Goal: Task Accomplishment & Management: Manage account settings

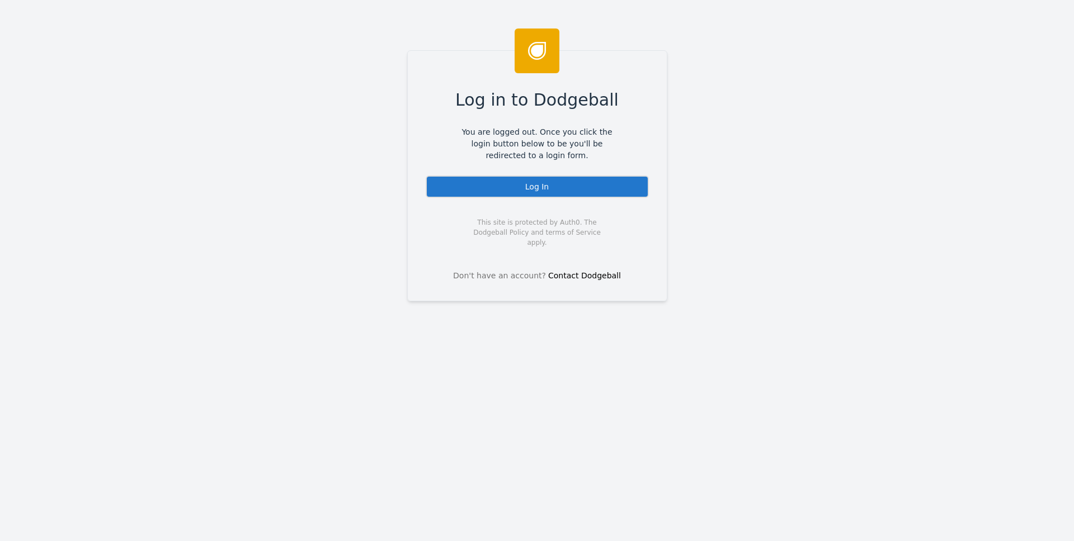
click at [545, 194] on div "Log In" at bounding box center [537, 187] width 223 height 22
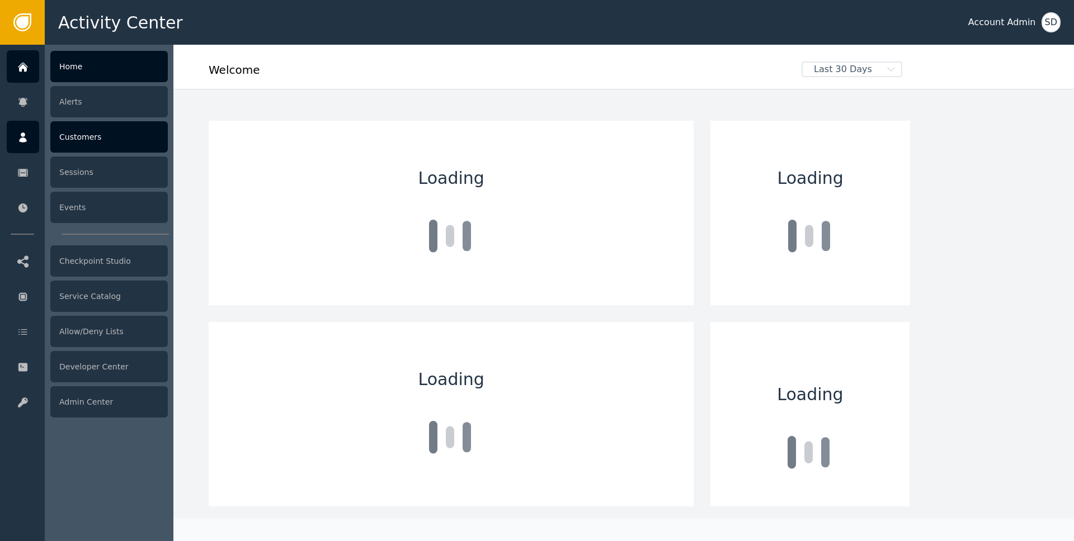
click at [24, 130] on div at bounding box center [23, 137] width 32 height 32
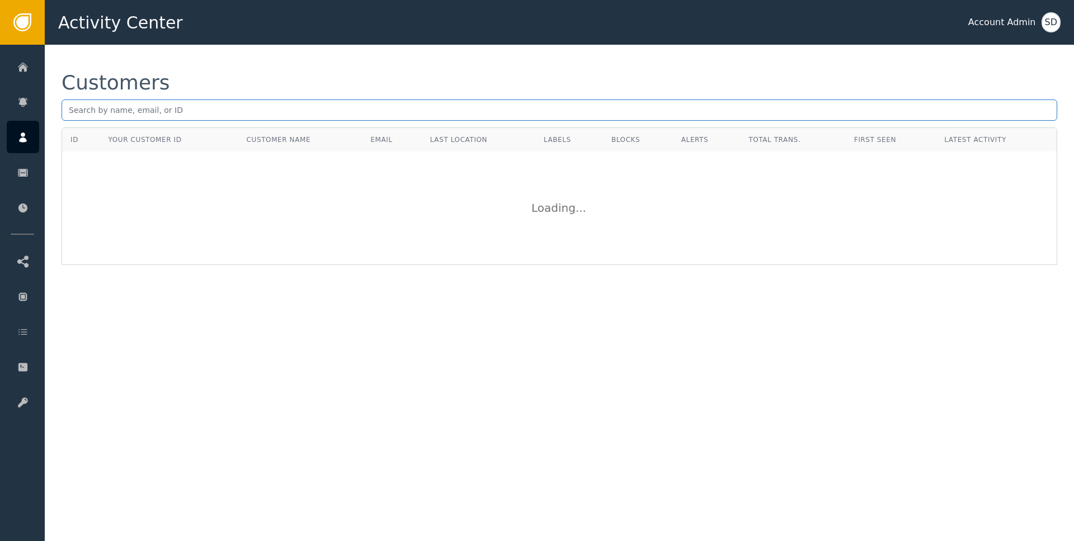
click at [208, 109] on input "text" at bounding box center [559, 110] width 995 height 21
paste input "[EMAIL_ADDRESS][DOMAIN_NAME]"
click at [304, 124] on div "Customers [EMAIL_ADDRESS][DOMAIN_NAME]" at bounding box center [559, 100] width 995 height 55
click at [283, 110] on input "[EMAIL_ADDRESS][DOMAIN_NAME]" at bounding box center [559, 110] width 995 height 21
type input "[EMAIL_ADDRESS][DOMAIN_NAME]"
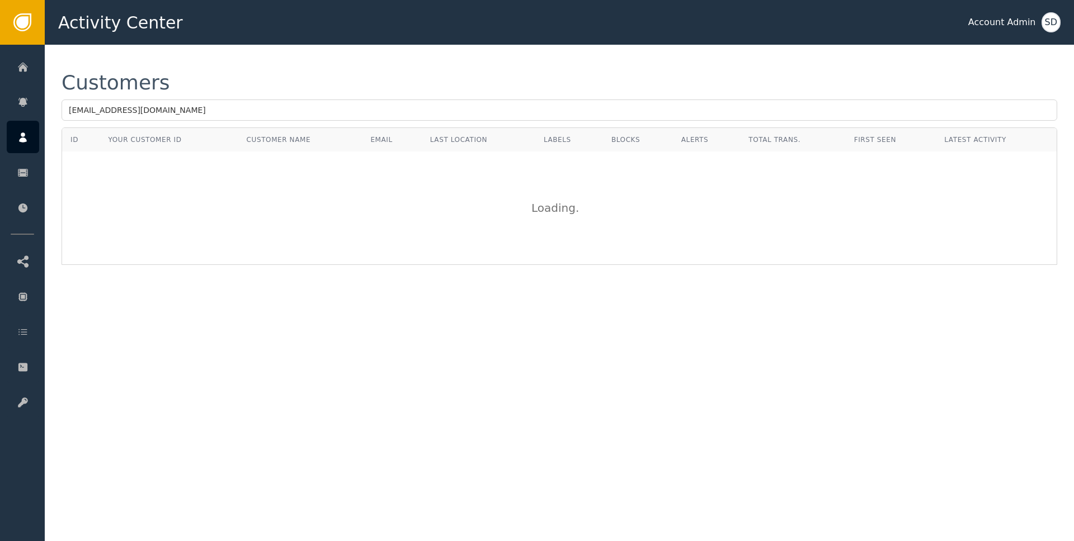
click at [323, 257] on div "Loading ." at bounding box center [559, 208] width 993 height 112
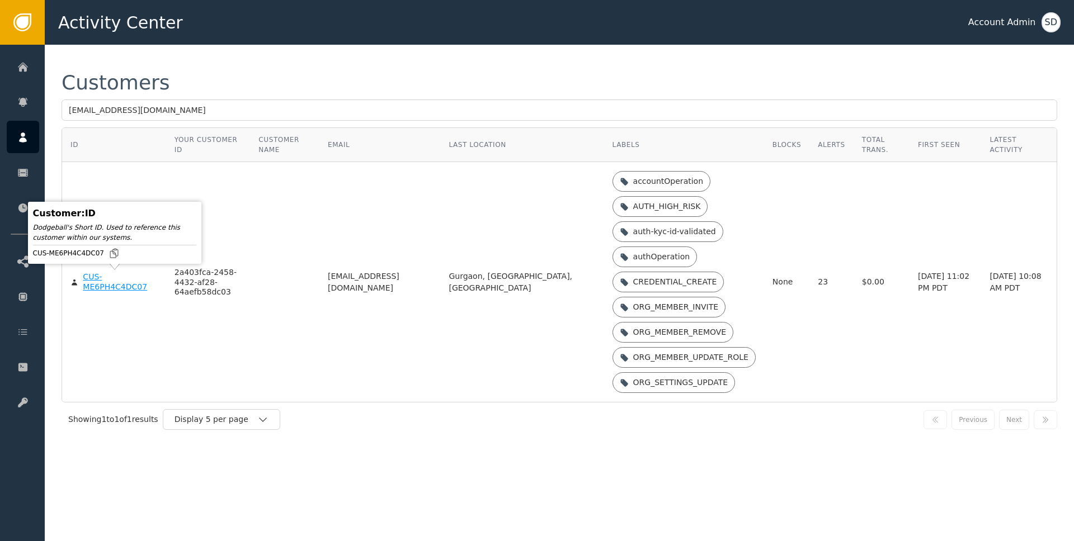
click at [93, 285] on div "CUS-ME6PH4C4DC07" at bounding box center [120, 282] width 74 height 20
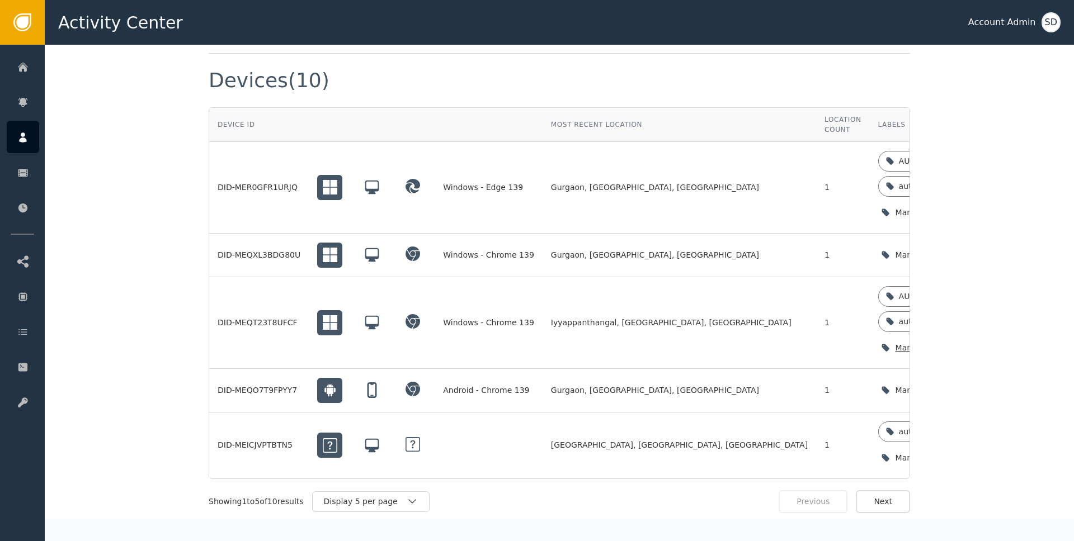
scroll to position [989, 0]
click at [970, 293] on icon at bounding box center [974, 297] width 9 height 9
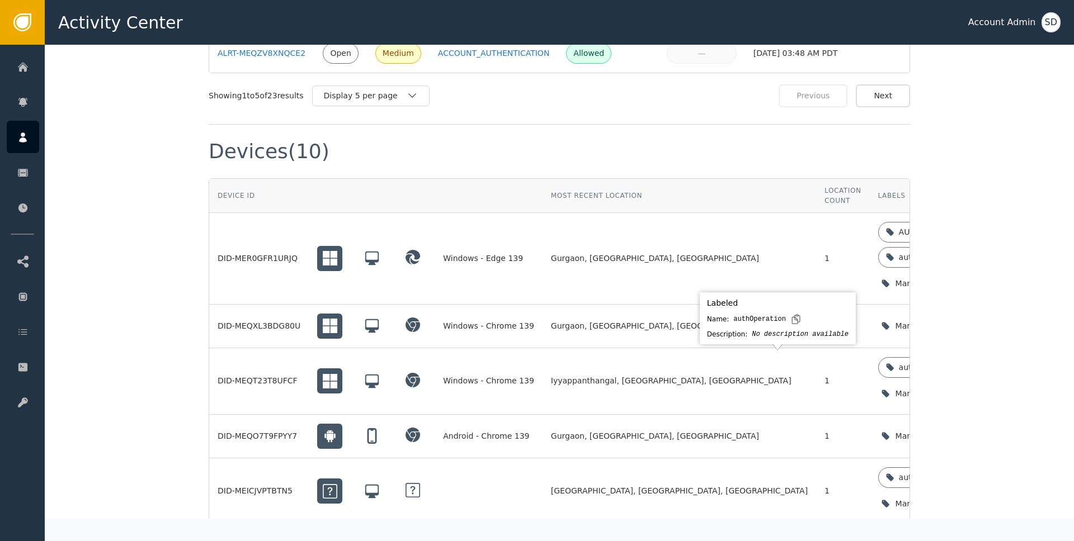
scroll to position [924, 0]
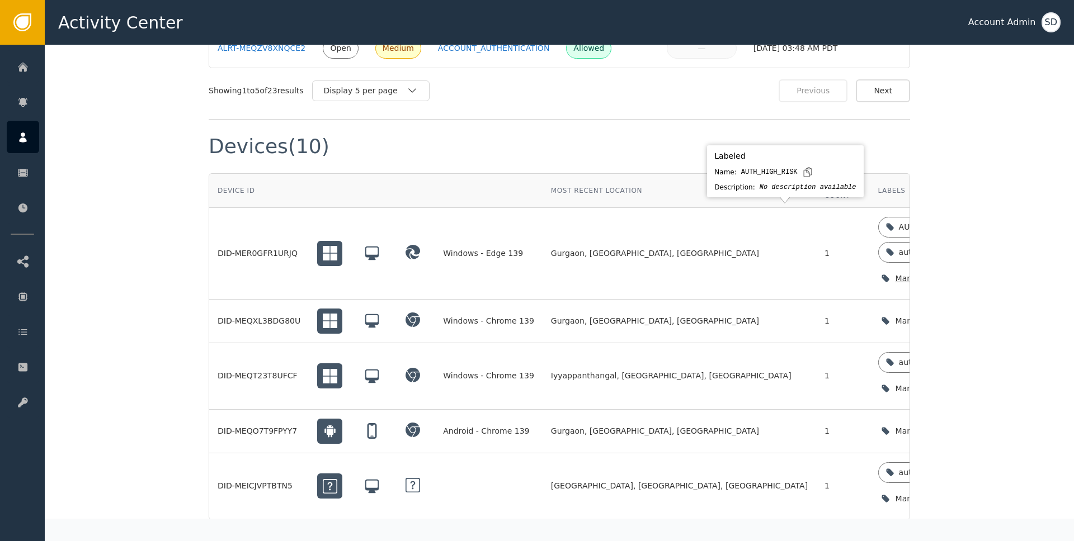
click at [972, 224] on icon at bounding box center [974, 226] width 5 height 5
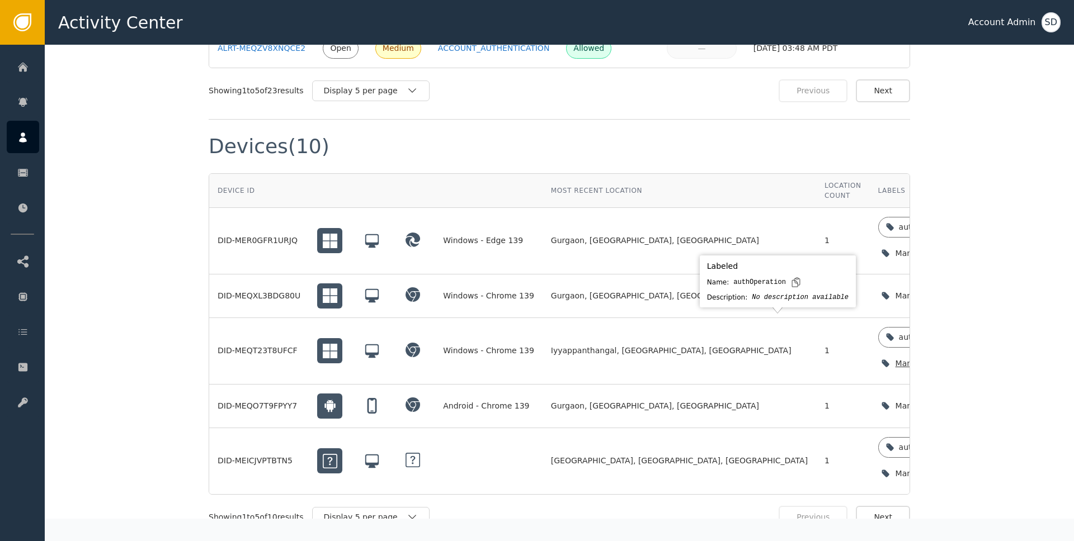
click at [960, 333] on icon at bounding box center [964, 337] width 9 height 9
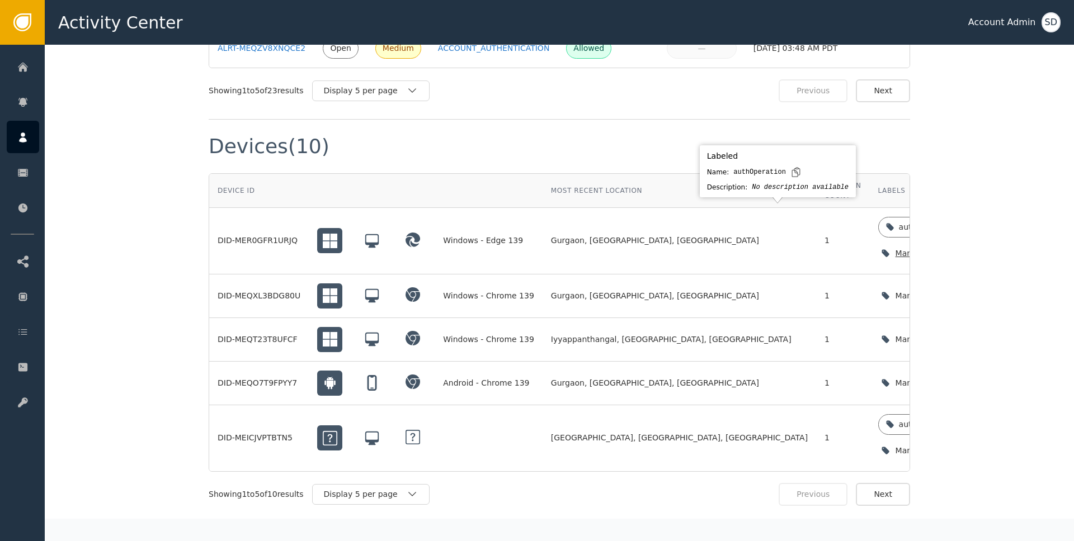
click at [960, 223] on icon at bounding box center [964, 227] width 9 height 9
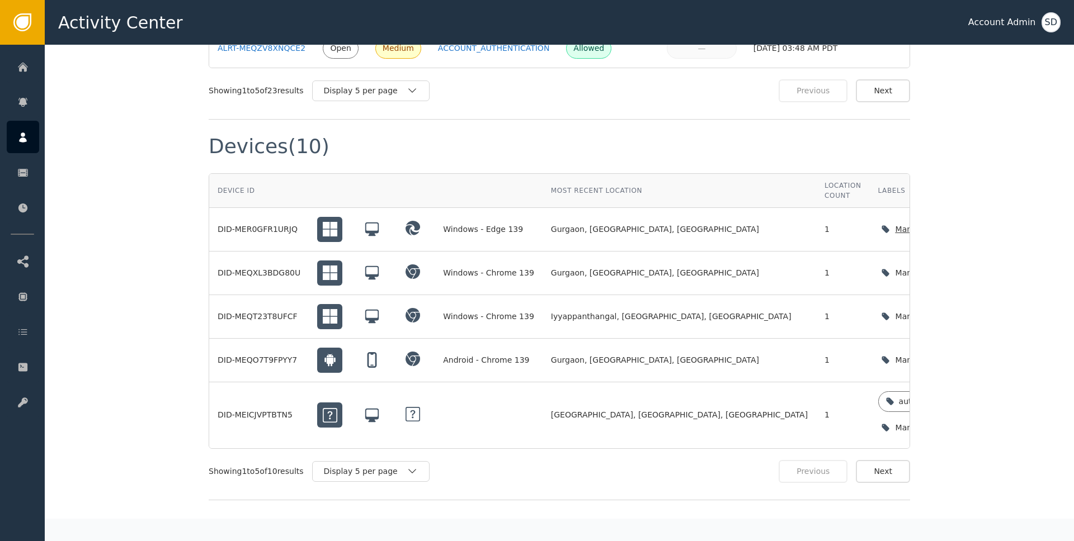
click at [988, 224] on icon "button" at bounding box center [993, 229] width 11 height 11
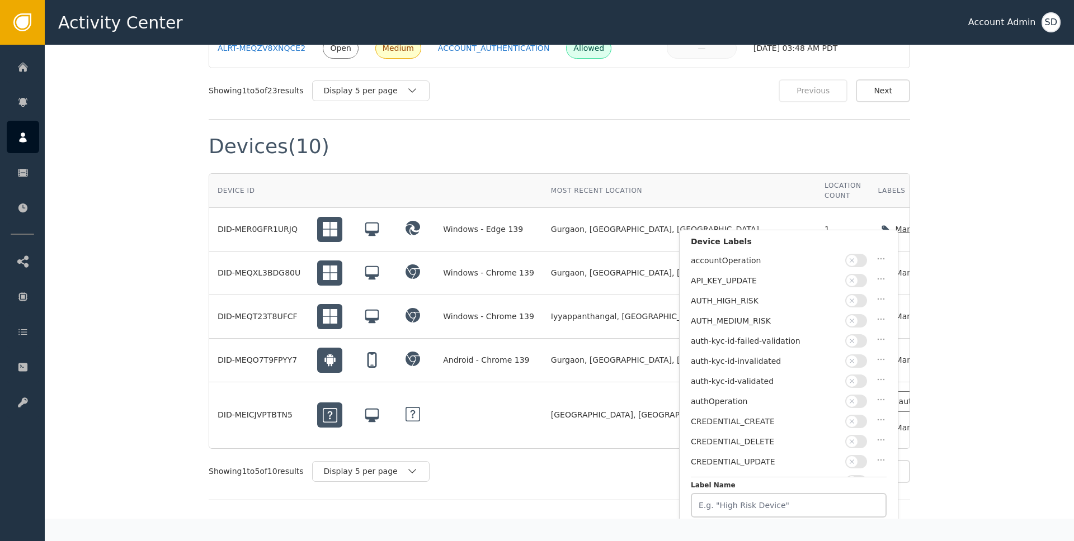
click at [856, 376] on span "button" at bounding box center [851, 381] width 11 height 11
drag, startPoint x: 859, startPoint y: 496, endPoint x: 859, endPoint y: 485, distance: 10.6
click at [859, 496] on button "Save Changes" at bounding box center [843, 493] width 92 height 23
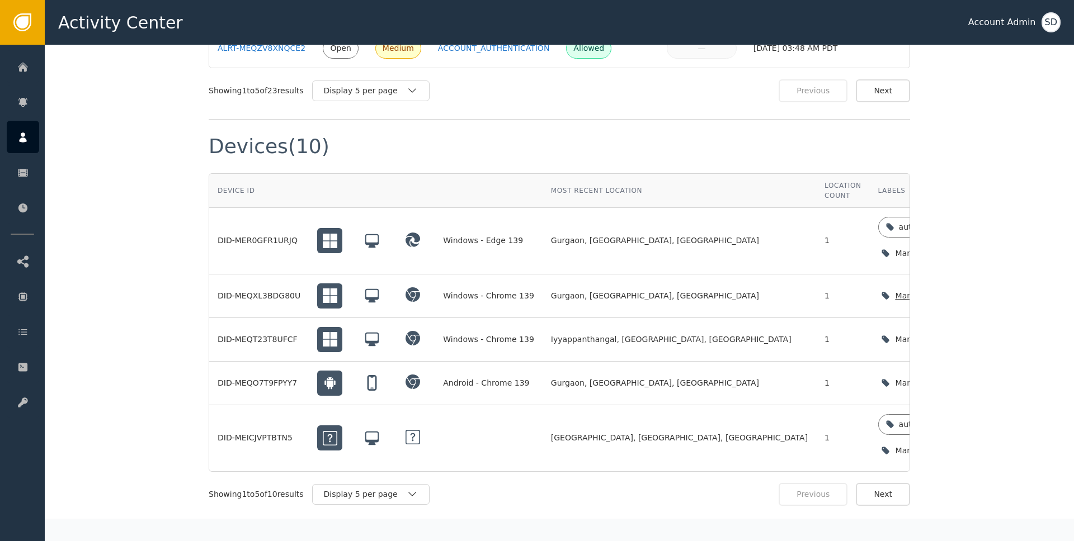
click at [988, 290] on icon "button" at bounding box center [993, 295] width 11 height 11
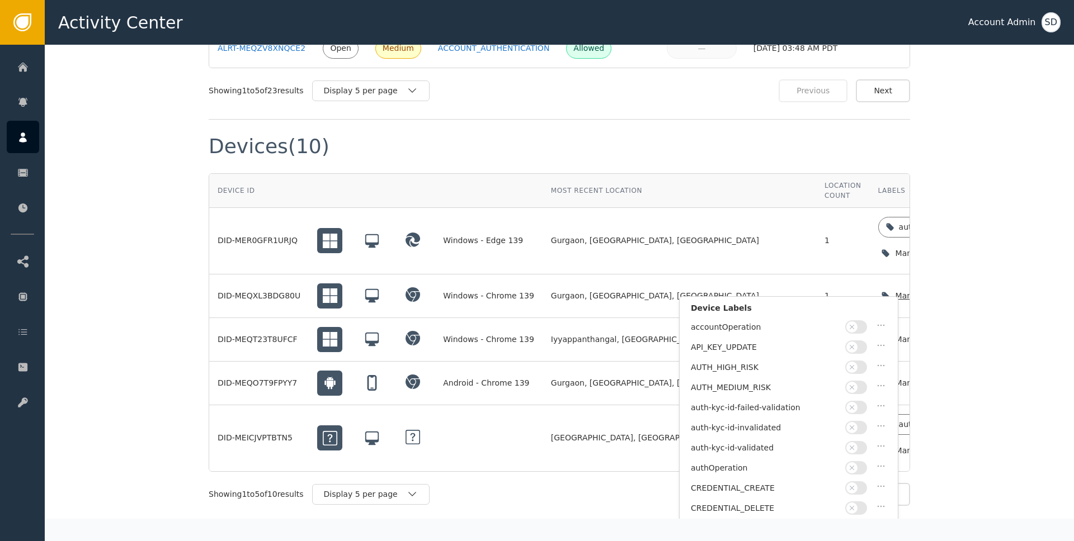
click at [853, 446] on icon "button" at bounding box center [851, 448] width 4 height 4
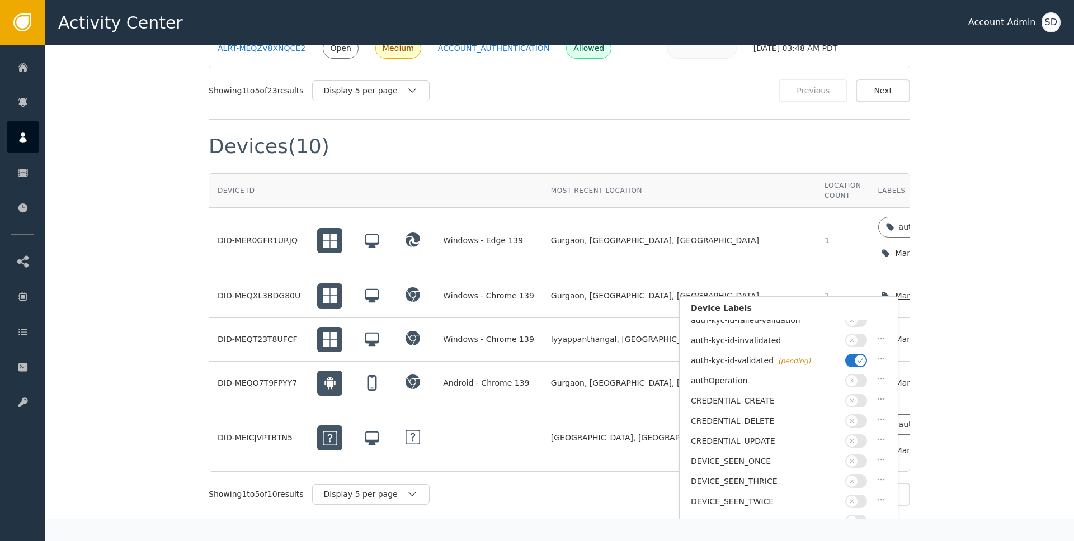
scroll to position [97, 0]
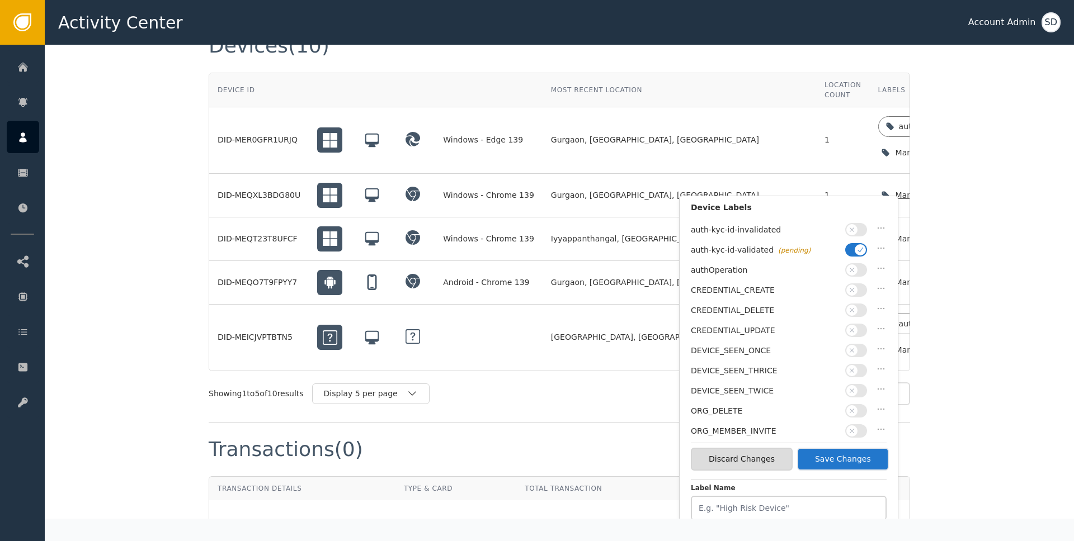
click at [847, 465] on button "Save Changes" at bounding box center [843, 459] width 92 height 23
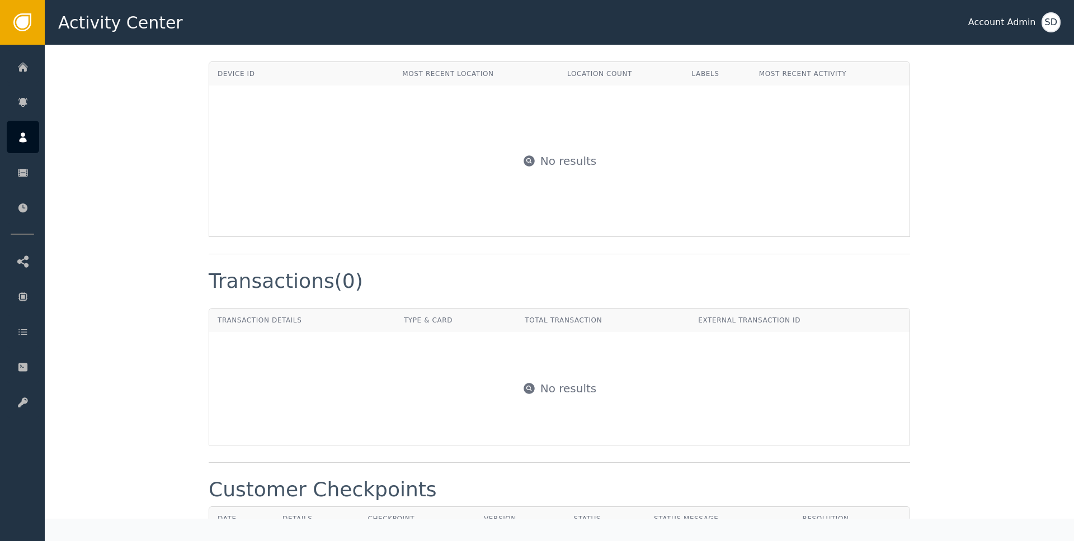
scroll to position [1025, 0]
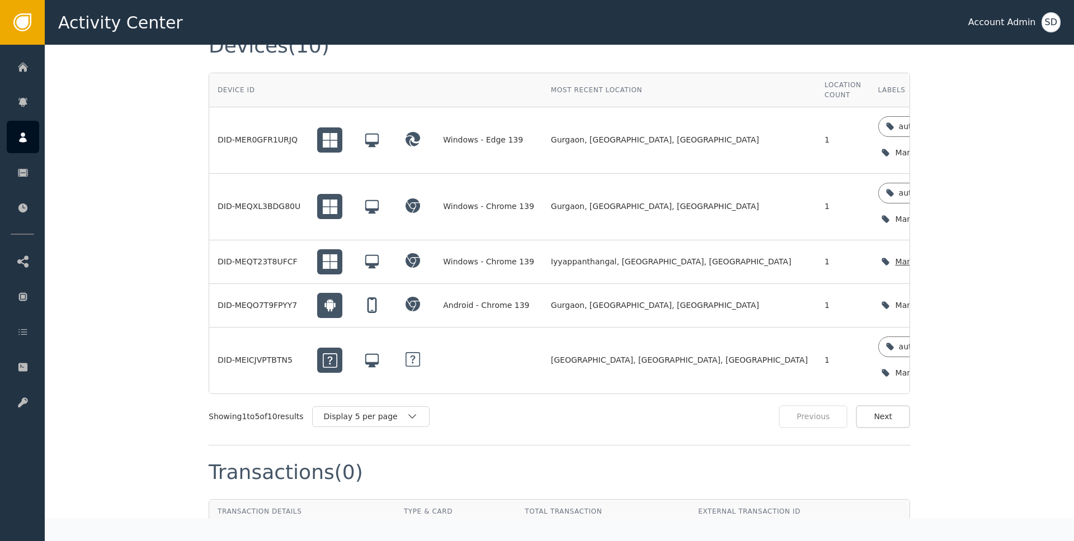
click at [988, 256] on icon "button" at bounding box center [993, 261] width 11 height 11
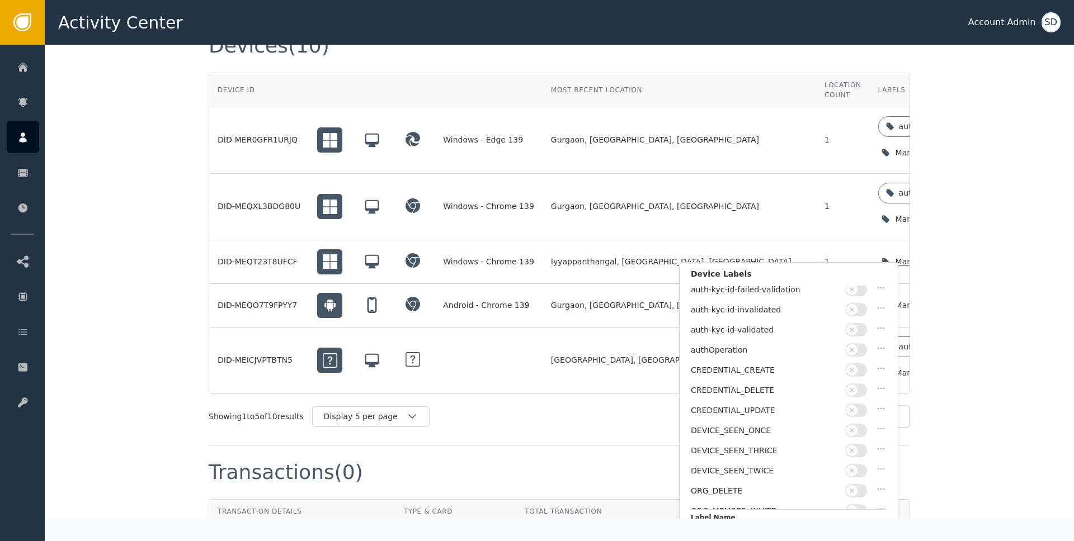
scroll to position [50, 0]
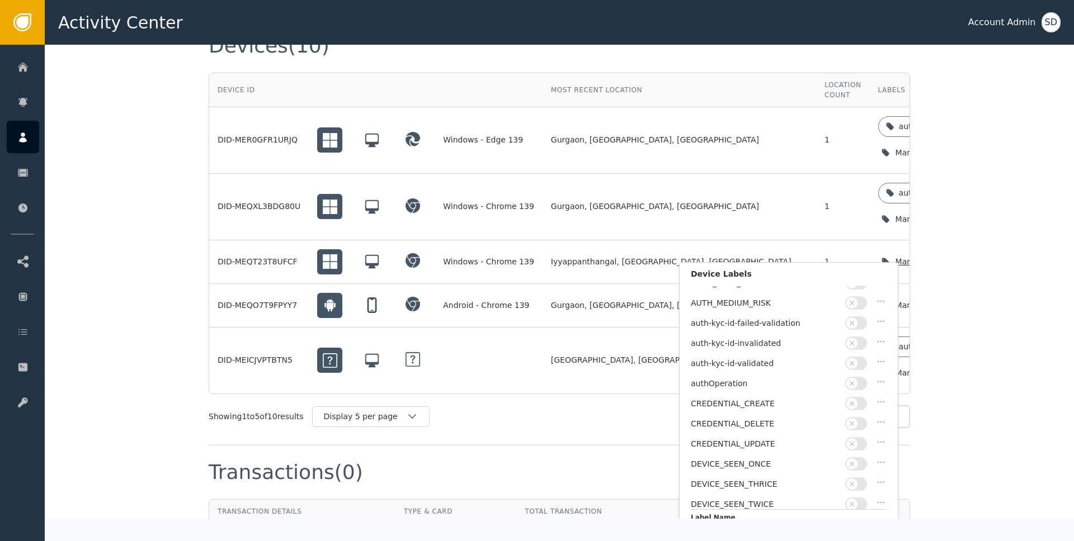
drag, startPoint x: 853, startPoint y: 358, endPoint x: 844, endPoint y: 384, distance: 26.9
click at [853, 360] on icon "button" at bounding box center [852, 364] width 8 height 8
click at [856, 515] on button "Save Changes" at bounding box center [843, 525] width 92 height 23
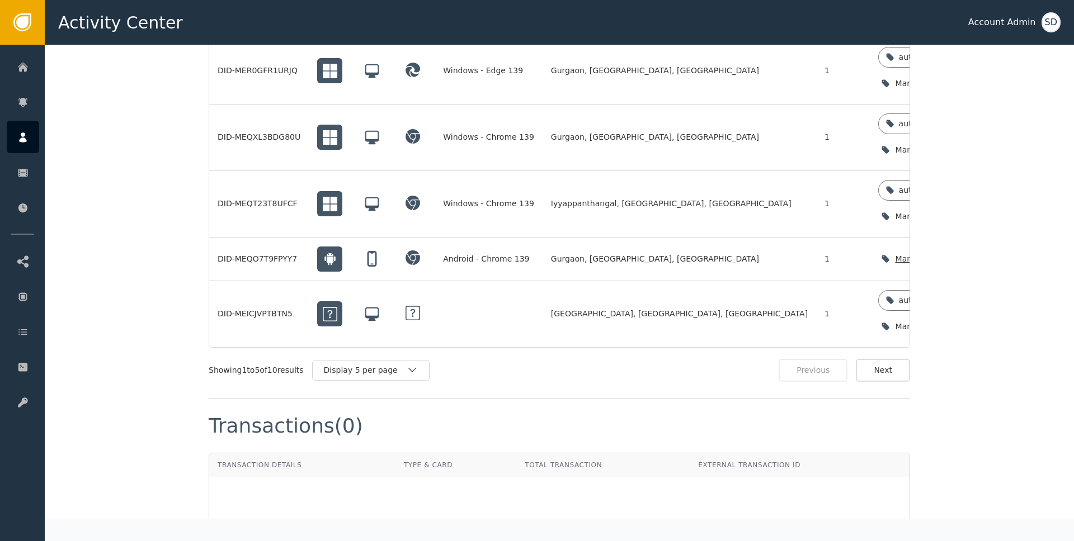
scroll to position [1117, 0]
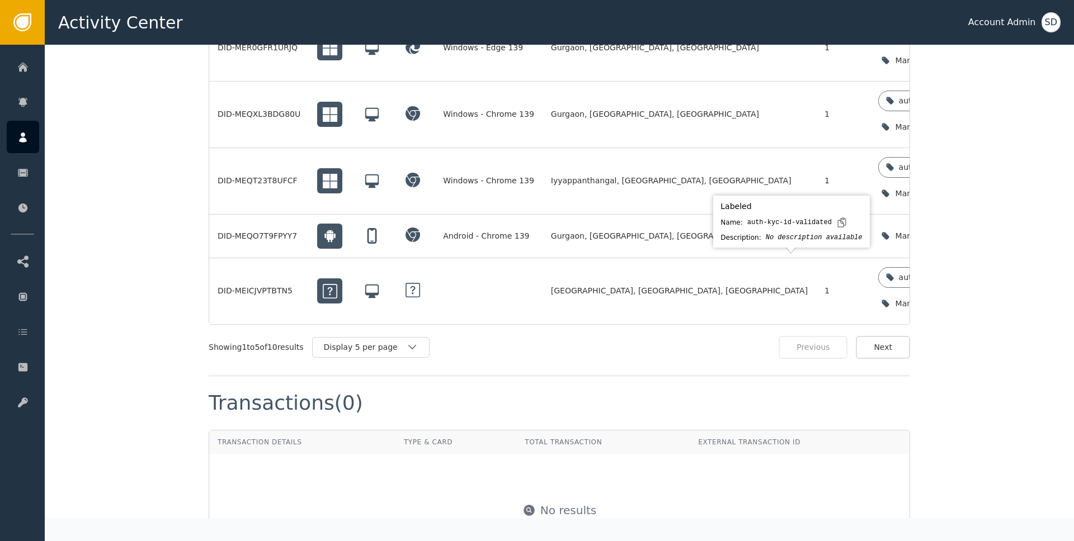
click at [811, 226] on div "auth-kyc-id-validated" at bounding box center [789, 223] width 84 height 10
click at [881, 232] on icon "button" at bounding box center [885, 236] width 9 height 9
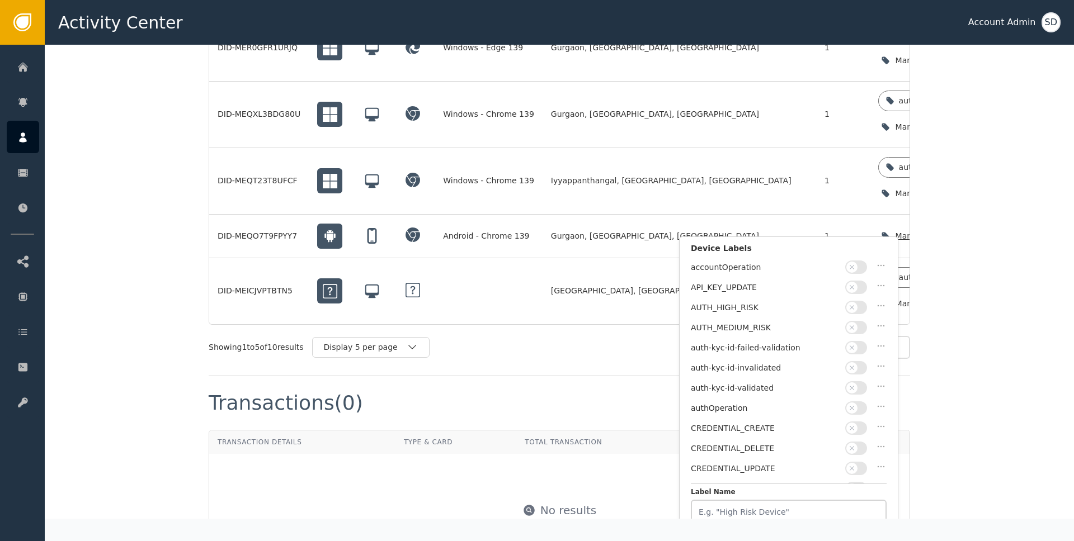
click at [853, 384] on icon "button" at bounding box center [852, 388] width 8 height 8
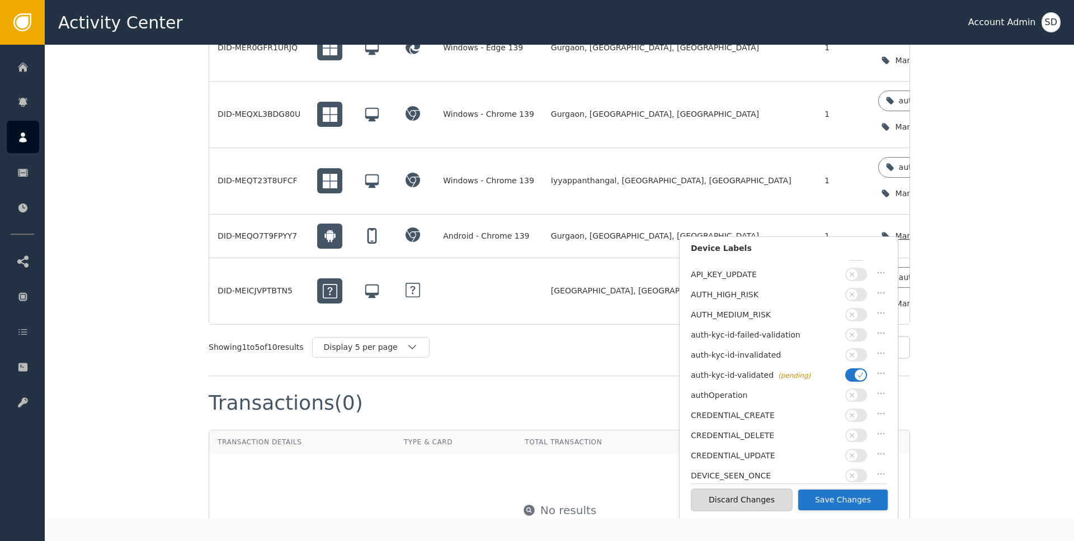
scroll to position [82, 0]
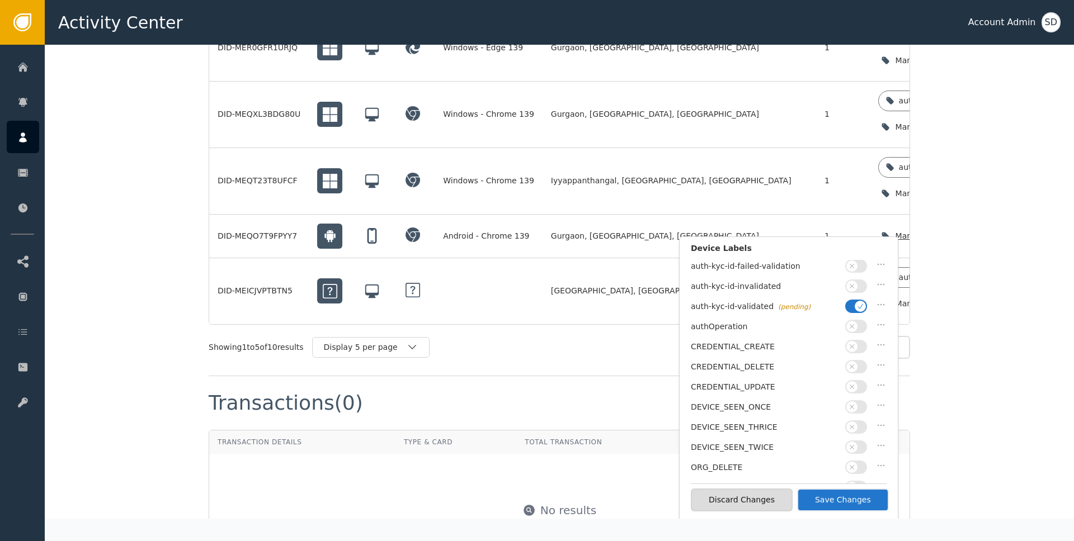
click at [847, 498] on button "Save Changes" at bounding box center [843, 500] width 92 height 23
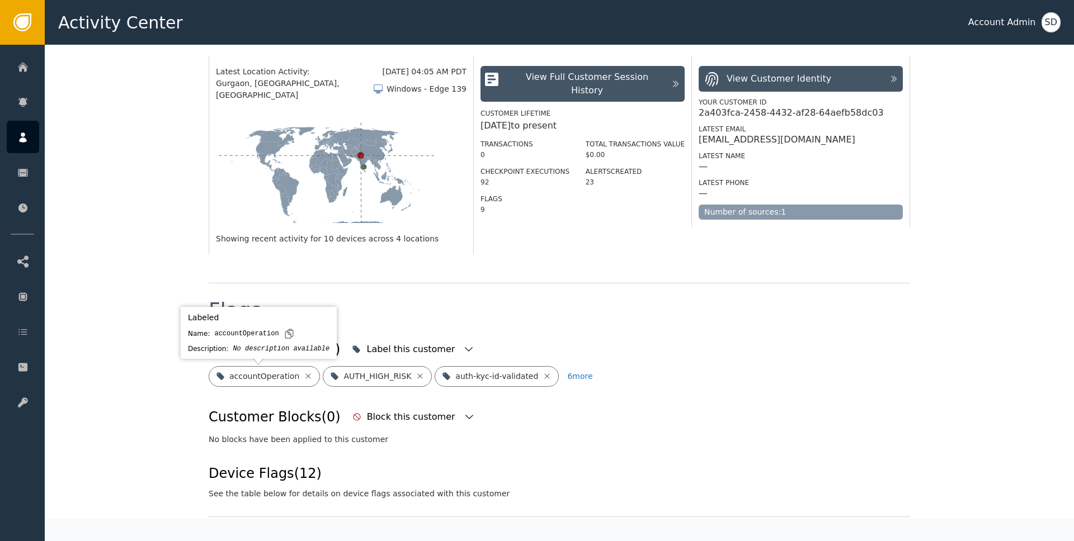
scroll to position [193, 0]
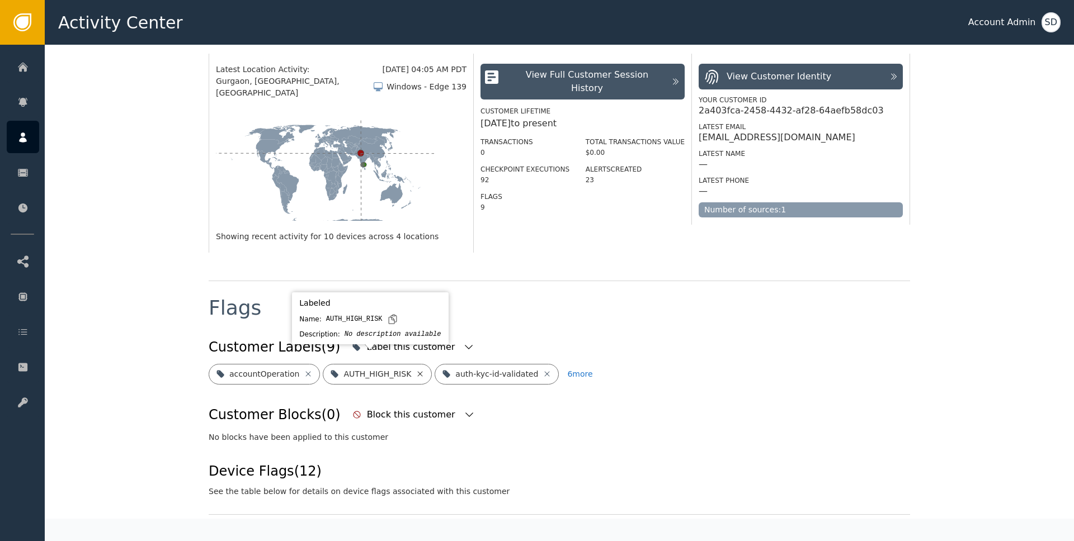
click at [415, 370] on icon at bounding box center [419, 374] width 9 height 9
click at [556, 366] on button "5 more" at bounding box center [568, 374] width 25 height 21
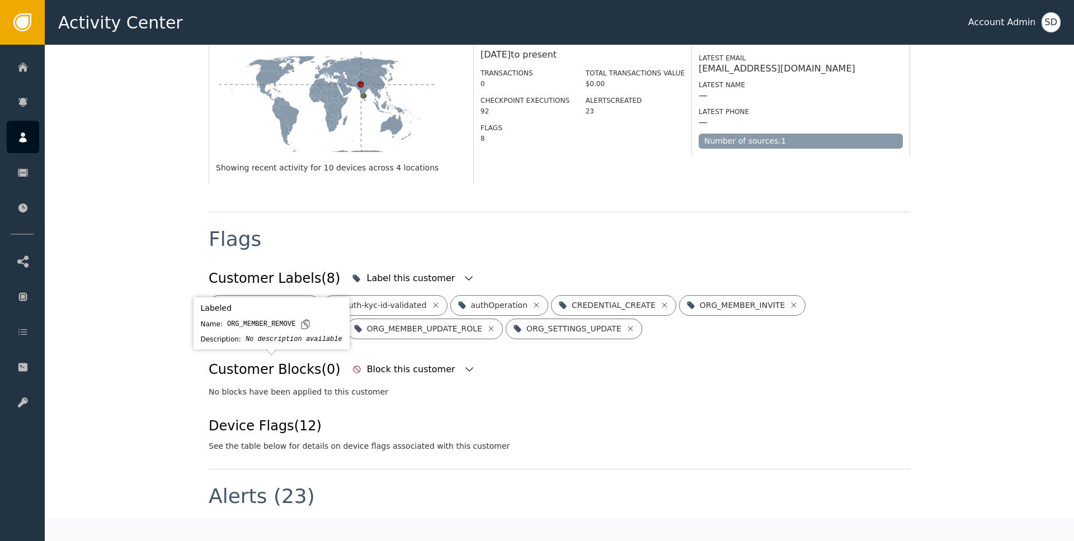
scroll to position [282, 0]
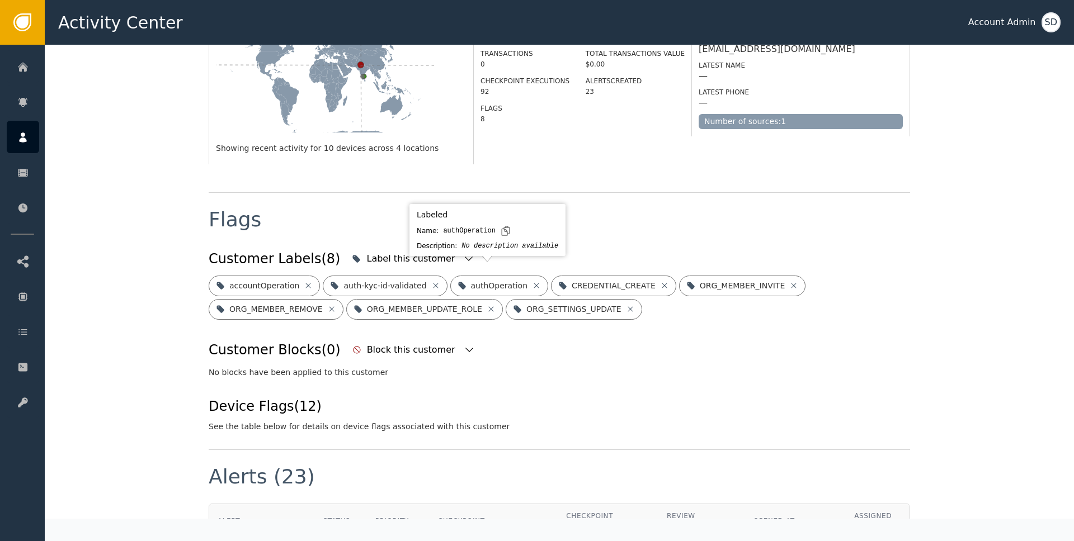
click at [417, 250] on div "Description:" at bounding box center [437, 246] width 40 height 10
click at [391, 252] on div "Label this customer" at bounding box center [411, 258] width 91 height 13
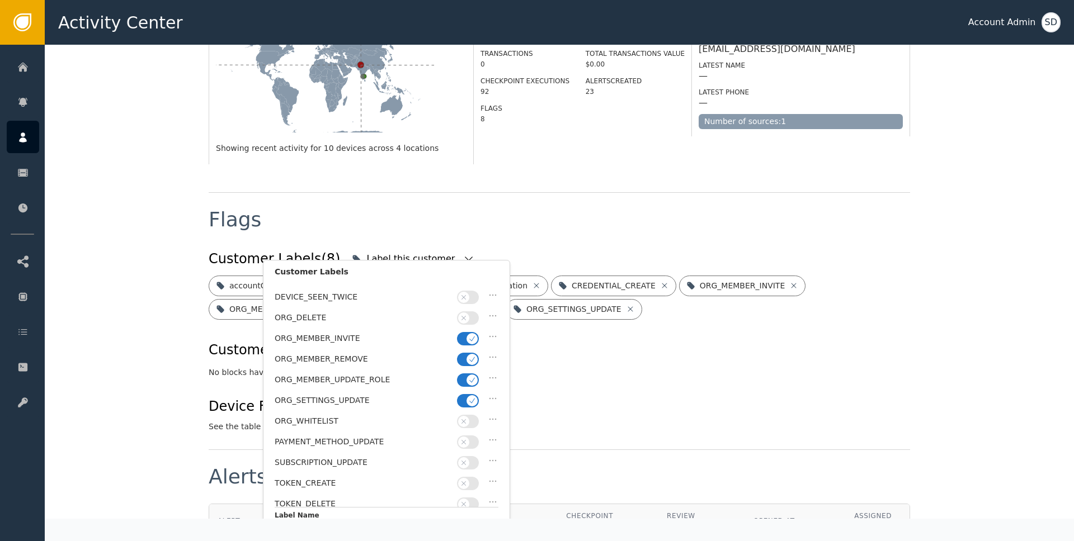
scroll to position [0, 0]
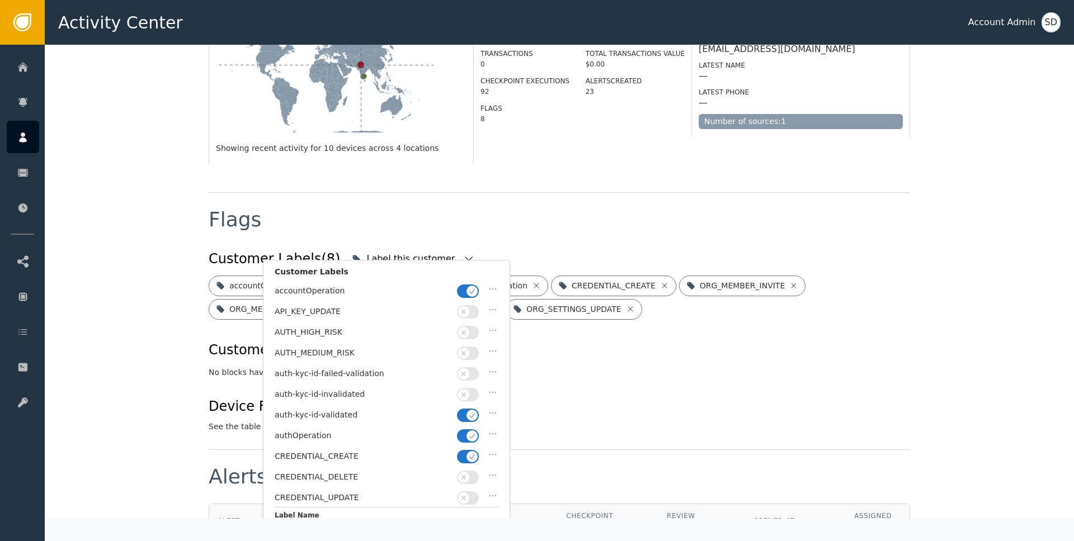
click at [892, 382] on div "Customer Labels (8) Label this customer Customer Labels accountOperation API_KE…" at bounding box center [559, 340] width 701 height 186
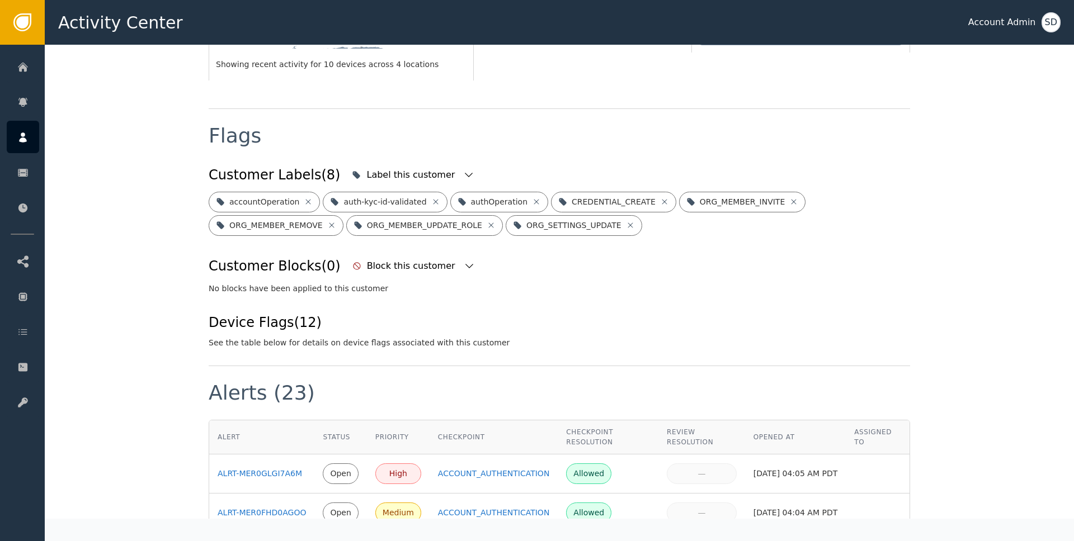
scroll to position [380, 0]
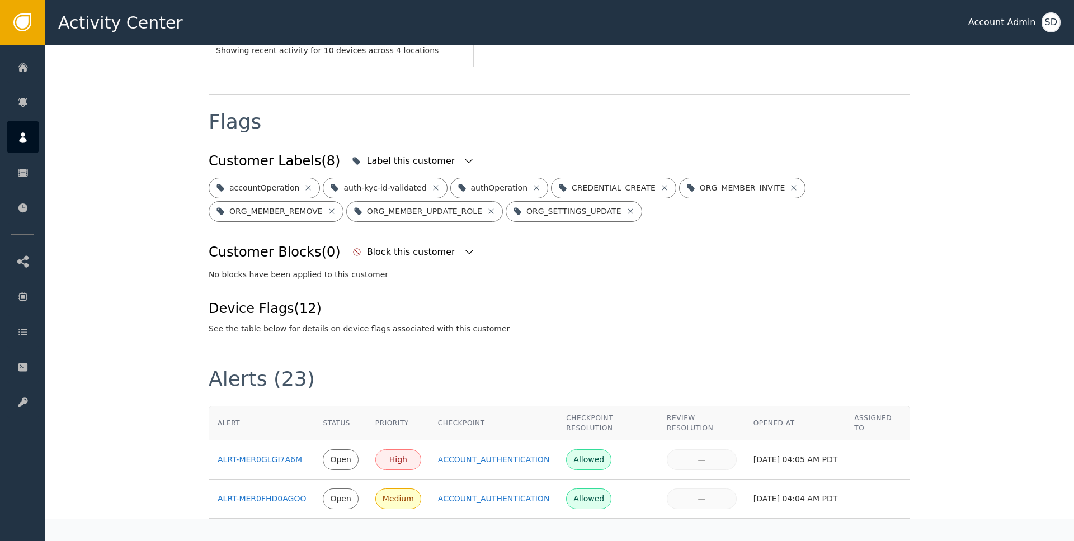
click at [270, 300] on div "Device Flags (12)" at bounding box center [359, 309] width 301 height 20
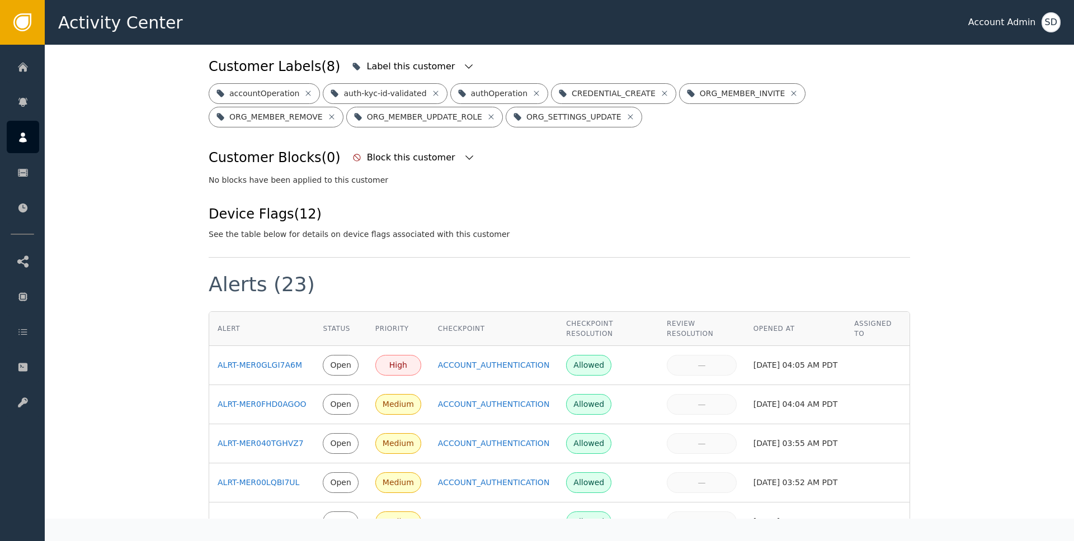
scroll to position [484, 0]
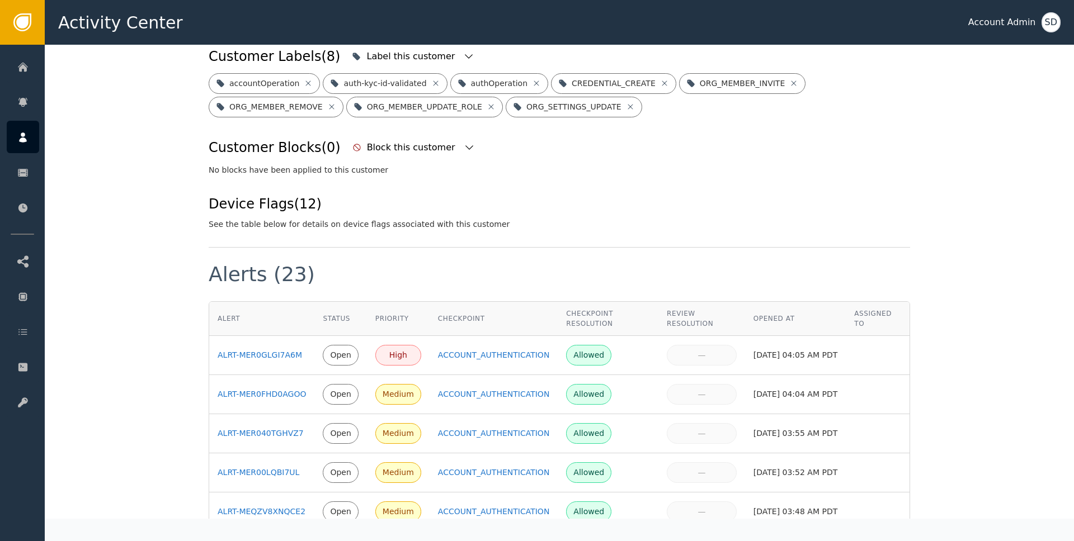
click at [392, 349] on div "High" at bounding box center [397, 355] width 31 height 12
click at [276, 349] on div "ALRT-MER0GLGI7A6M" at bounding box center [262, 355] width 88 height 12
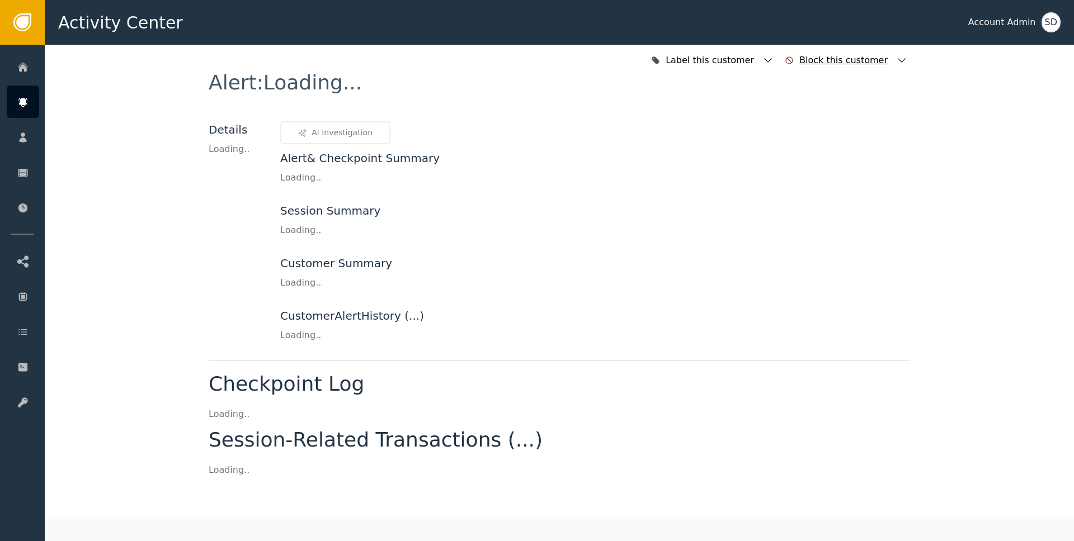
click at [899, 58] on icon "button" at bounding box center [901, 60] width 11 height 11
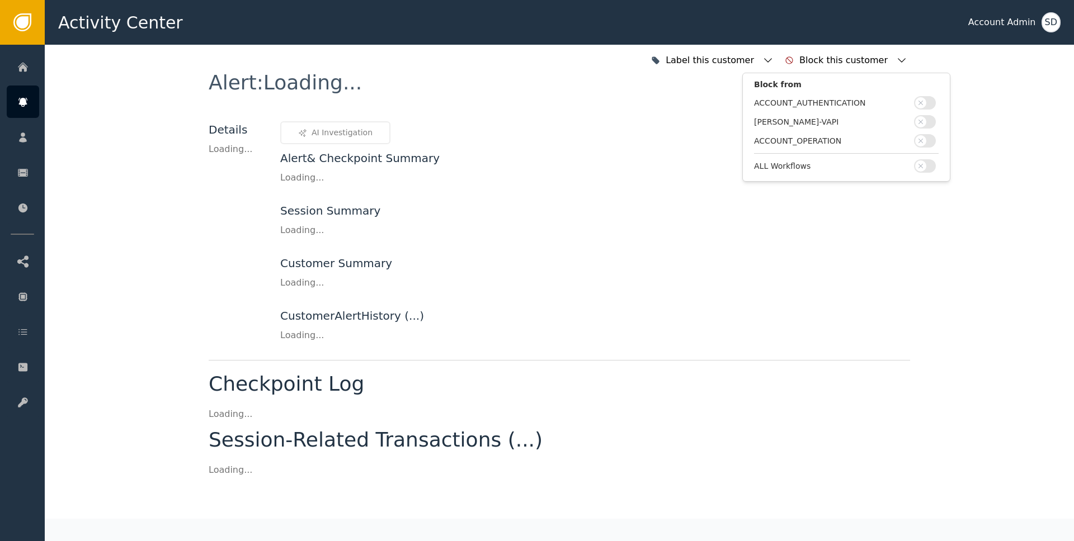
click at [793, 239] on div "AI Investigation Alert & Checkpoint Summary Loading ... Session Summary Loading…" at bounding box center [595, 231] width 630 height 221
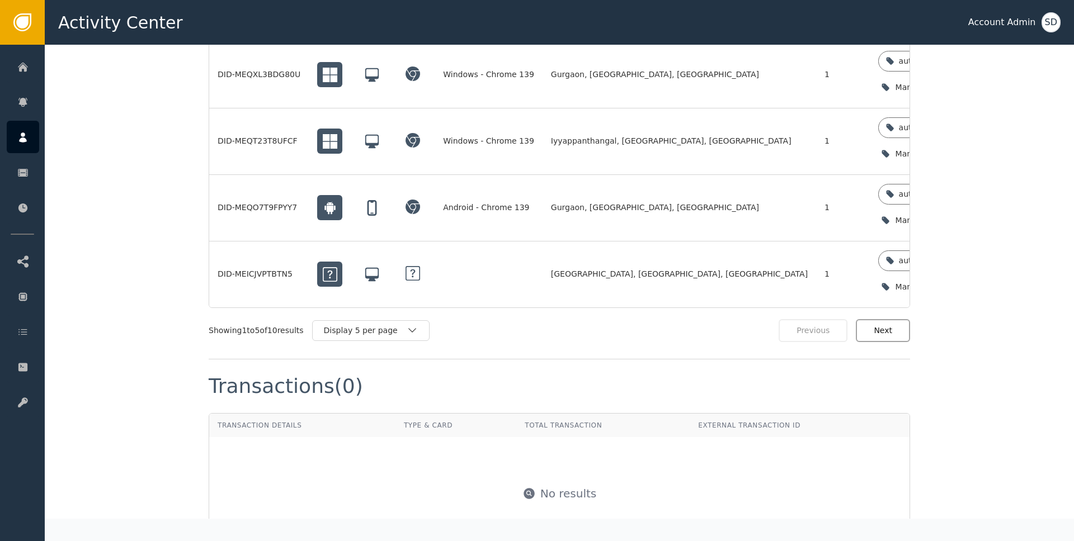
click at [874, 334] on button "Next" at bounding box center [883, 330] width 54 height 23
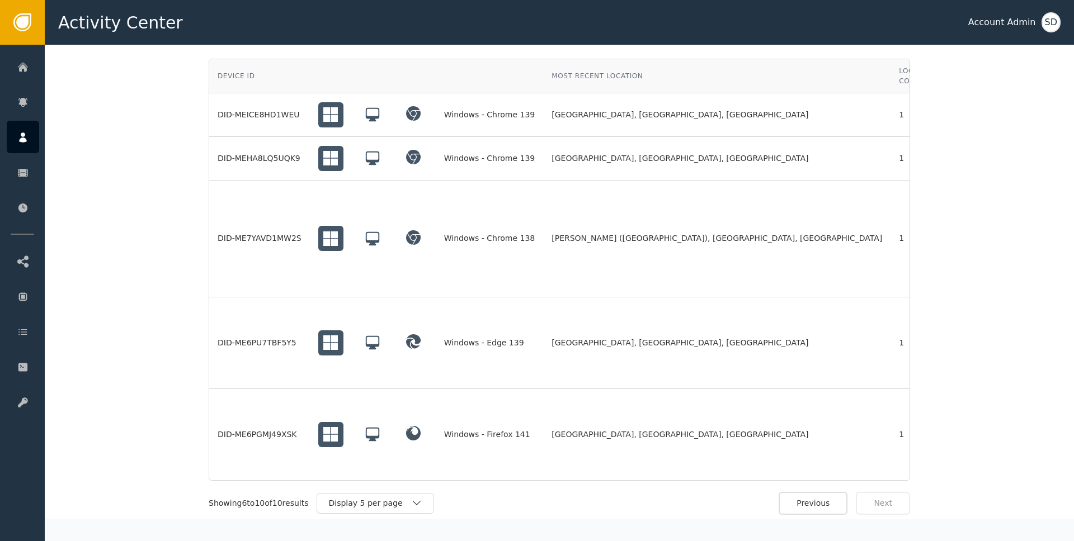
scroll to position [1024, 0]
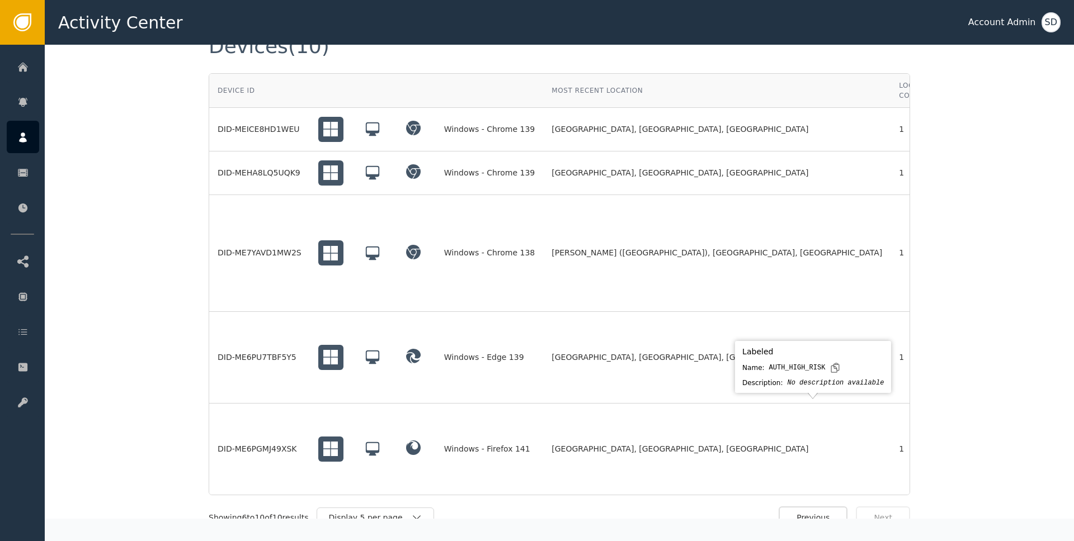
click at [1045, 418] on icon at bounding box center [1049, 422] width 9 height 9
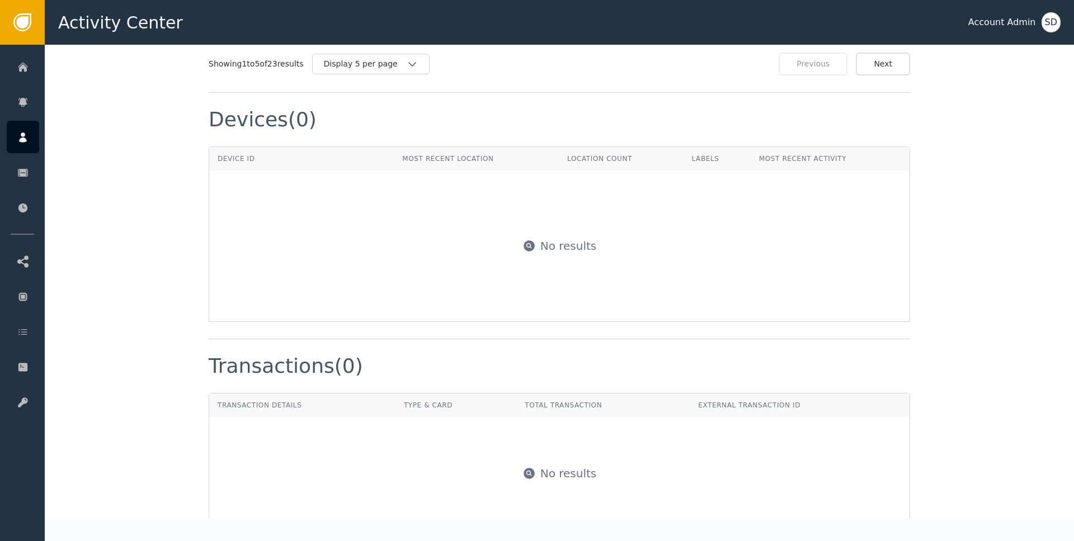
scroll to position [940, 0]
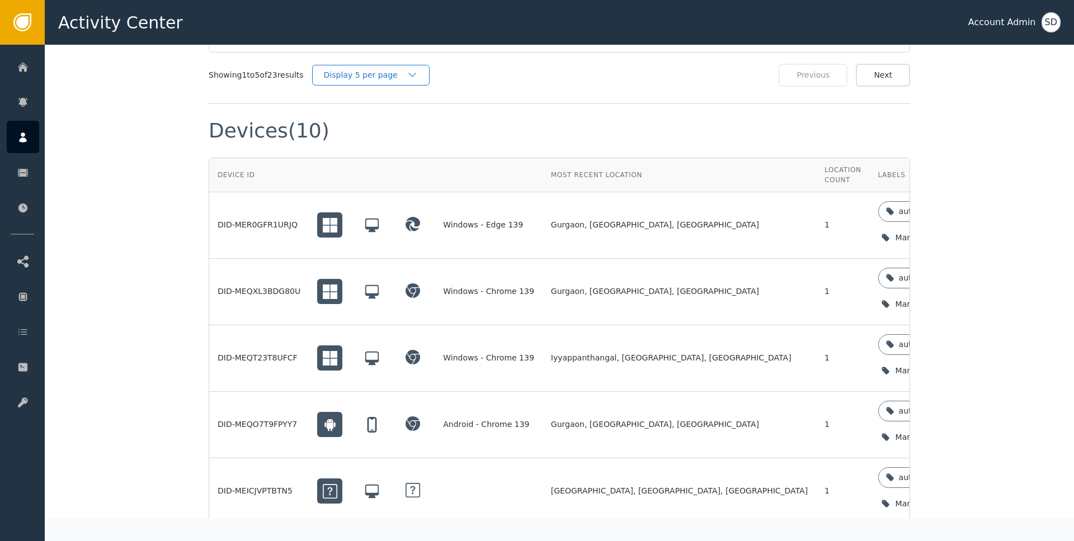
click at [413, 69] on div "Display 5 per page" at bounding box center [370, 75] width 117 height 21
click at [396, 95] on div "Display 10 per page" at bounding box center [373, 101] width 89 height 12
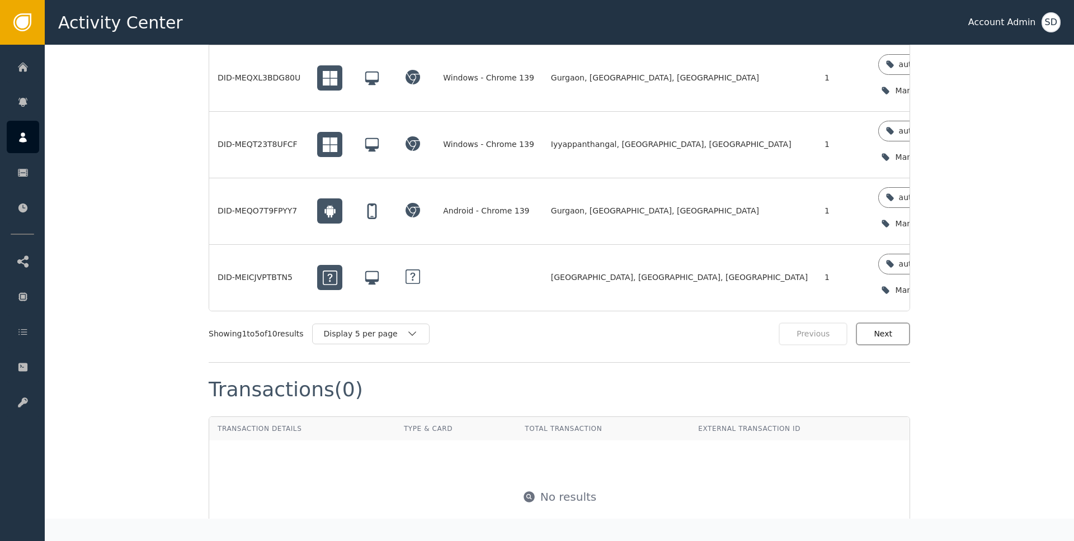
click at [870, 328] on button "Next" at bounding box center [883, 334] width 54 height 23
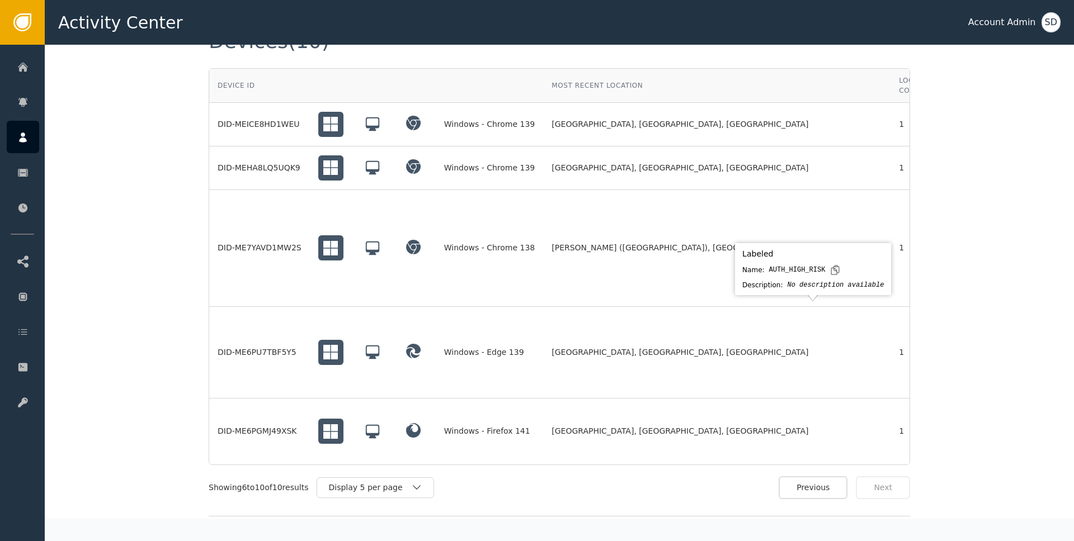
scroll to position [1224, 0]
click at [1045, 323] on icon at bounding box center [1049, 327] width 9 height 9
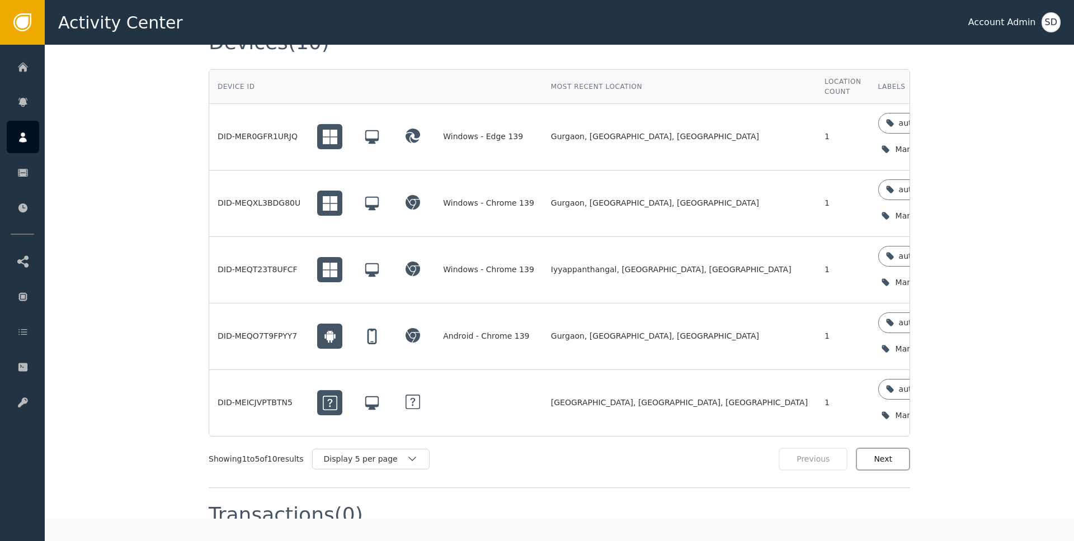
click at [875, 460] on button "Next" at bounding box center [883, 459] width 54 height 23
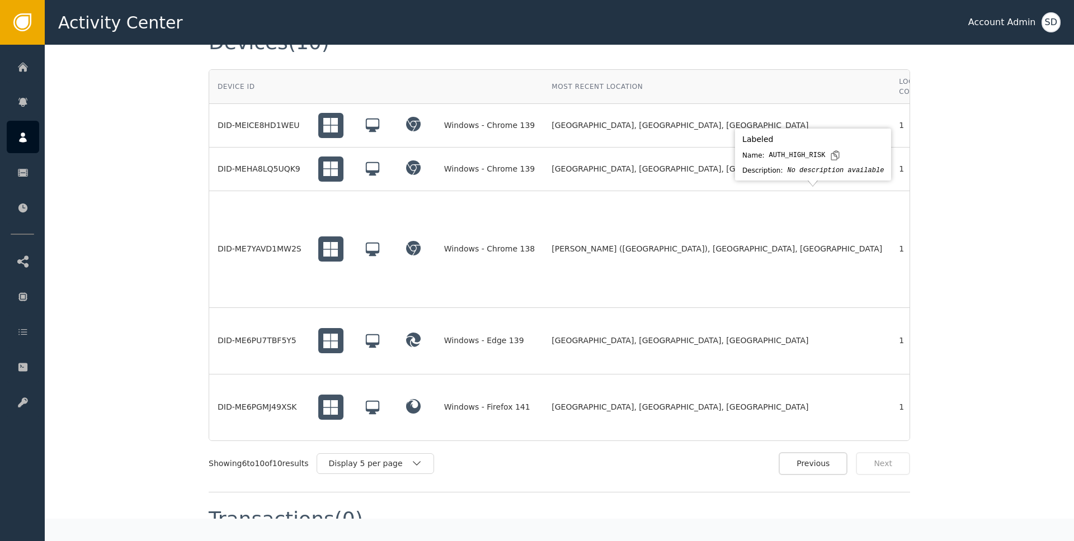
click at [1045, 206] on icon at bounding box center [1049, 210] width 9 height 9
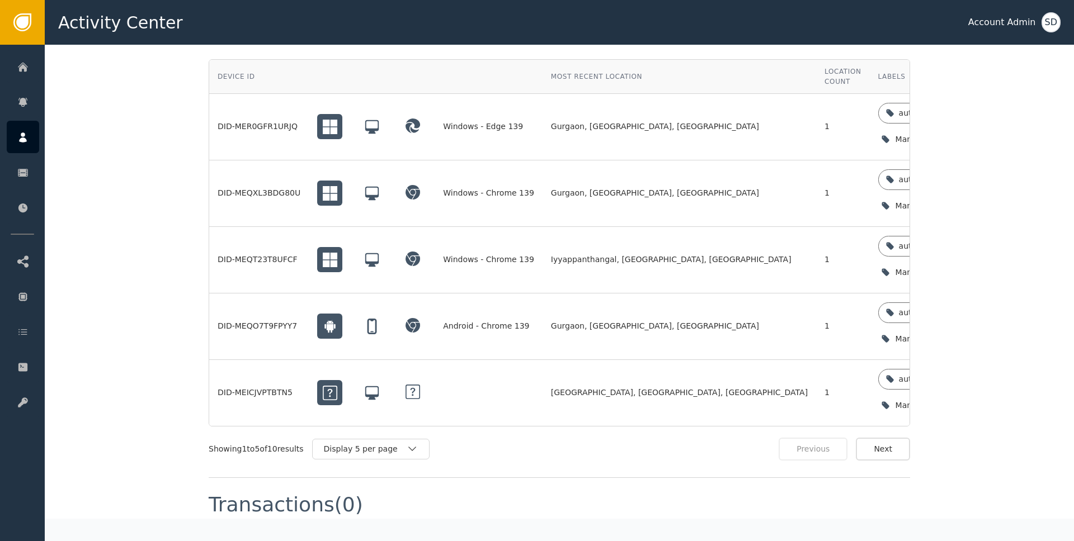
scroll to position [1247, 0]
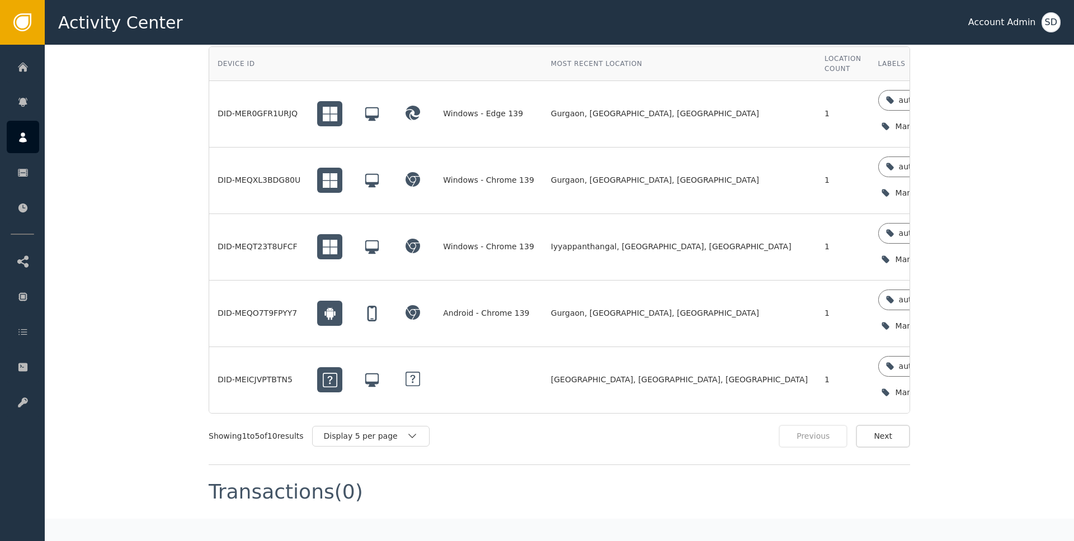
click at [890, 434] on button "Next" at bounding box center [883, 436] width 54 height 23
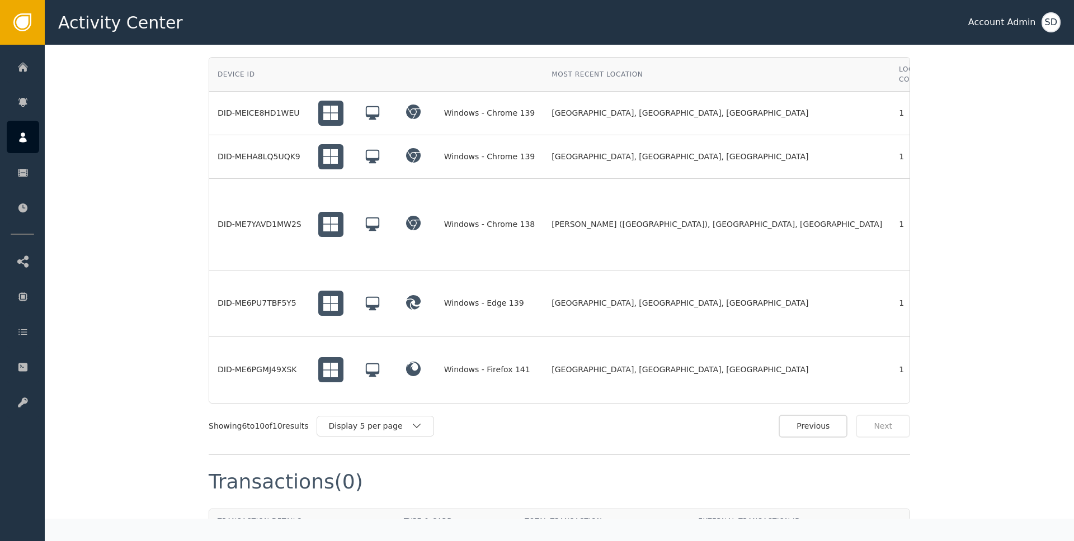
scroll to position [1224, 0]
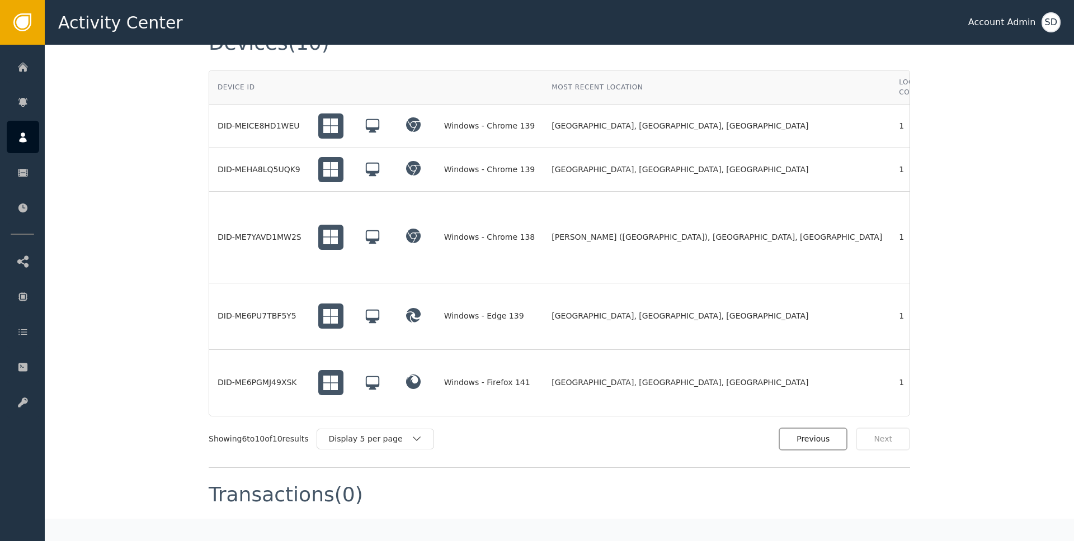
click at [828, 434] on button "Previous" at bounding box center [812, 439] width 69 height 23
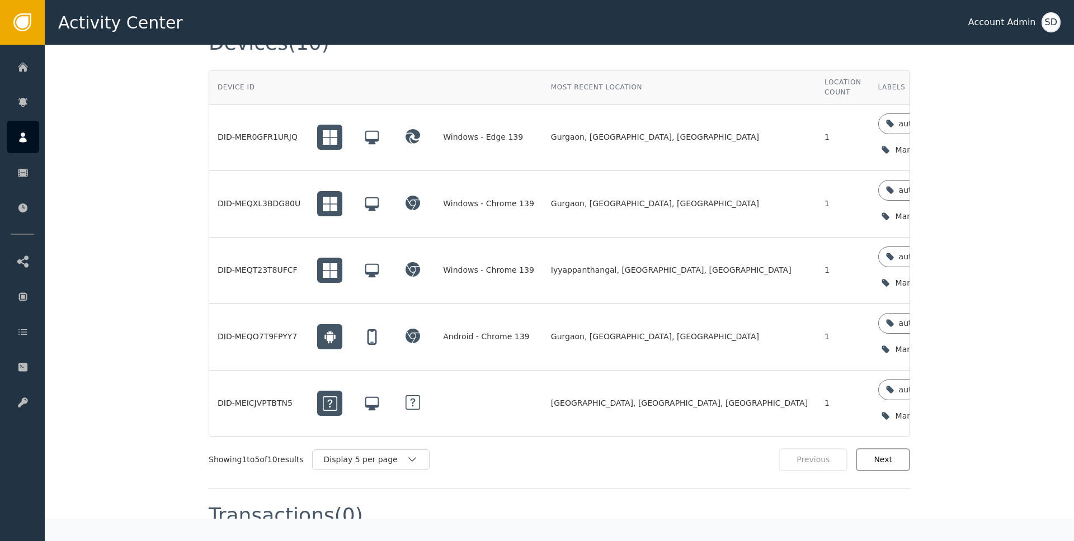
click at [880, 460] on button "Next" at bounding box center [883, 459] width 54 height 23
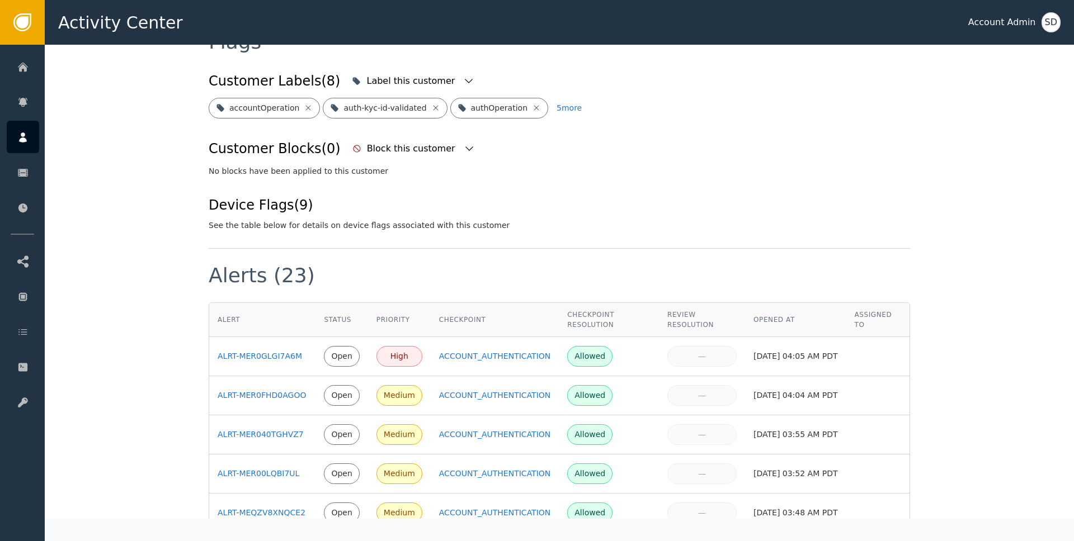
scroll to position [480, 0]
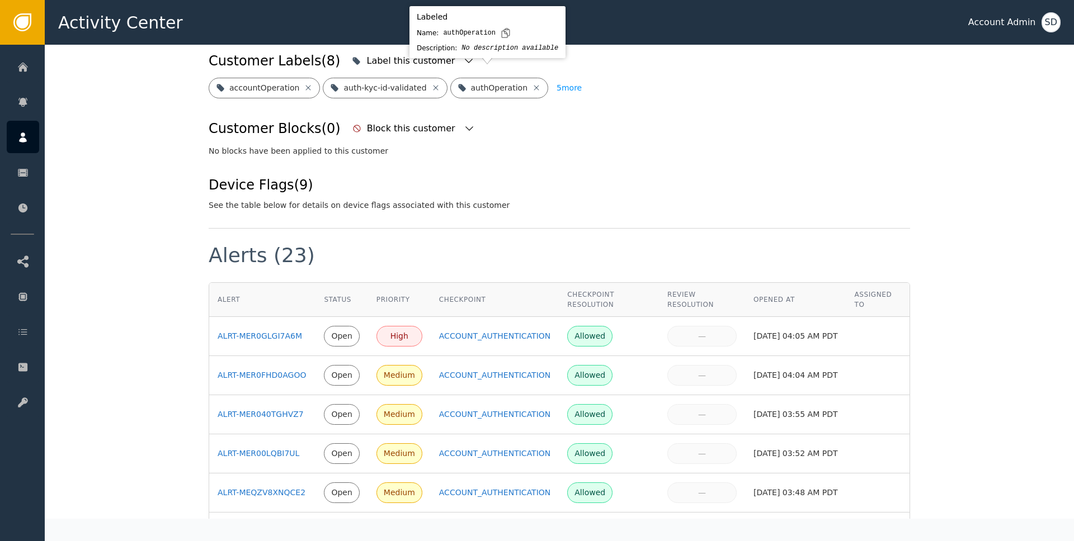
click at [556, 78] on button "5 more" at bounding box center [568, 88] width 25 height 21
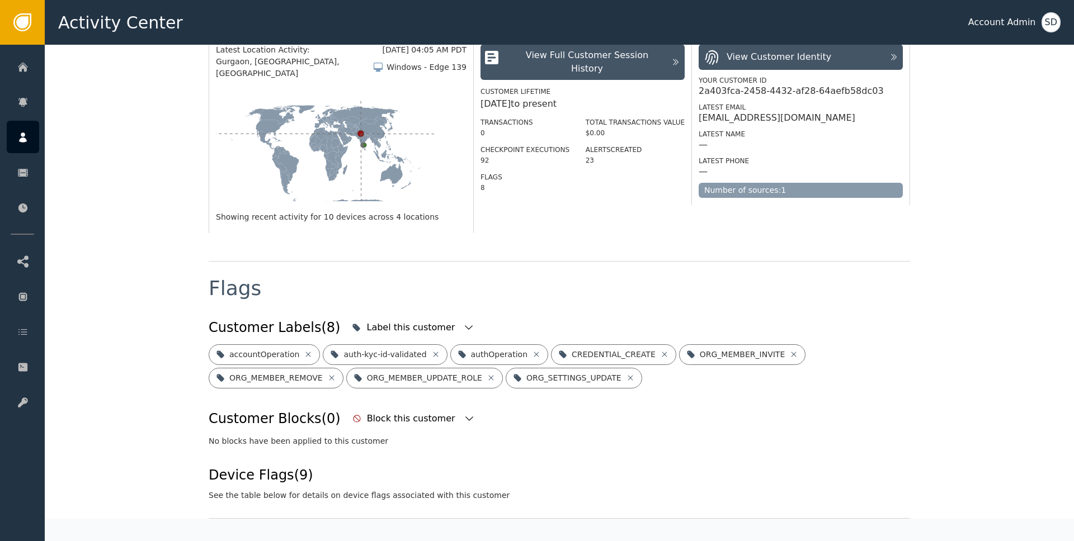
scroll to position [0, 0]
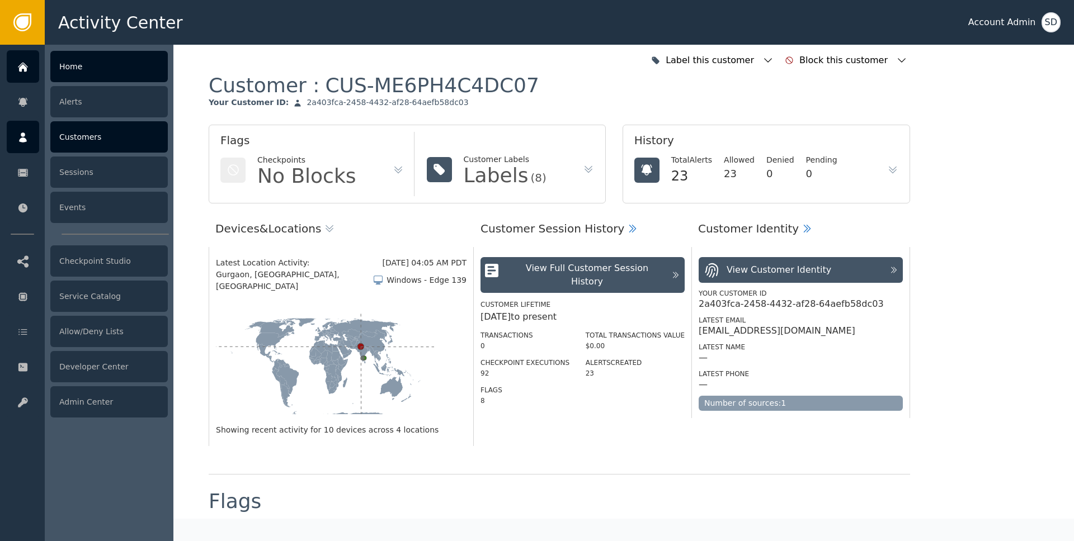
click at [127, 65] on div "Home" at bounding box center [108, 66] width 117 height 31
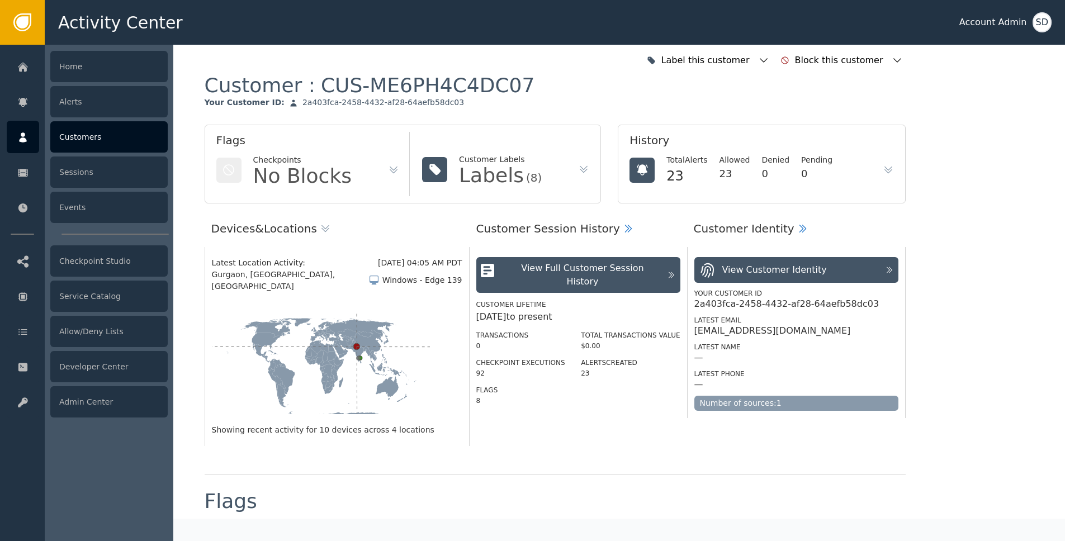
click at [20, 136] on icon at bounding box center [22, 137] width 11 height 12
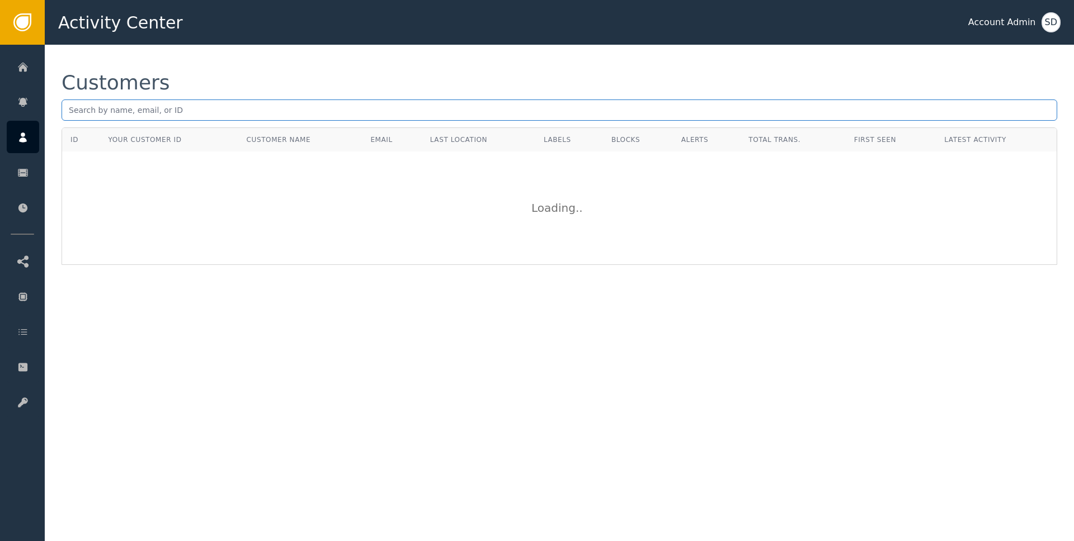
click at [414, 107] on input "text" at bounding box center [559, 110] width 995 height 21
paste input "[EMAIL_ADDRESS][DOMAIN_NAME]"
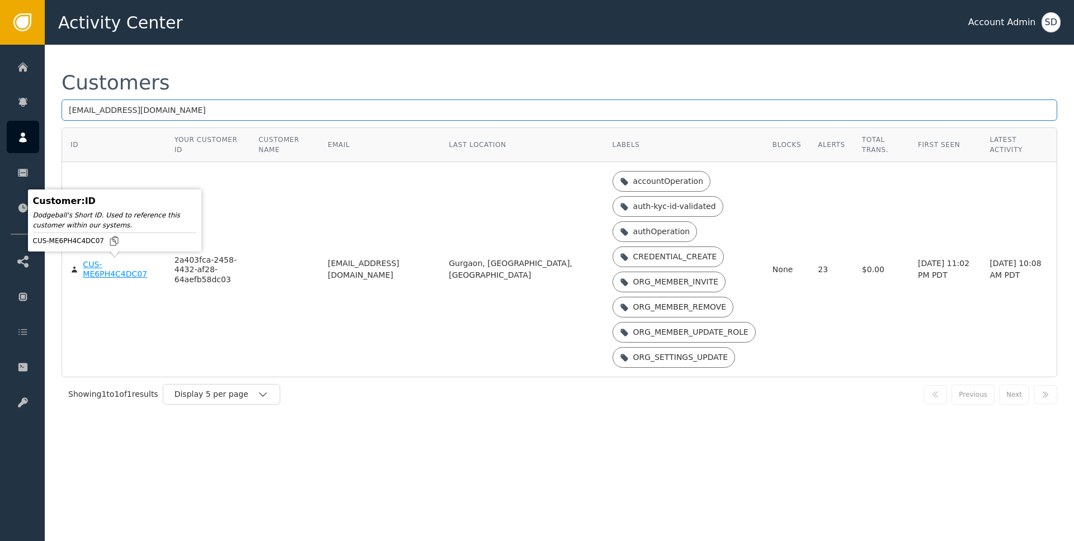
type input "[EMAIL_ADDRESS][DOMAIN_NAME]"
click at [114, 273] on div "CUS-ME6PH4C4DC07" at bounding box center [120, 270] width 74 height 20
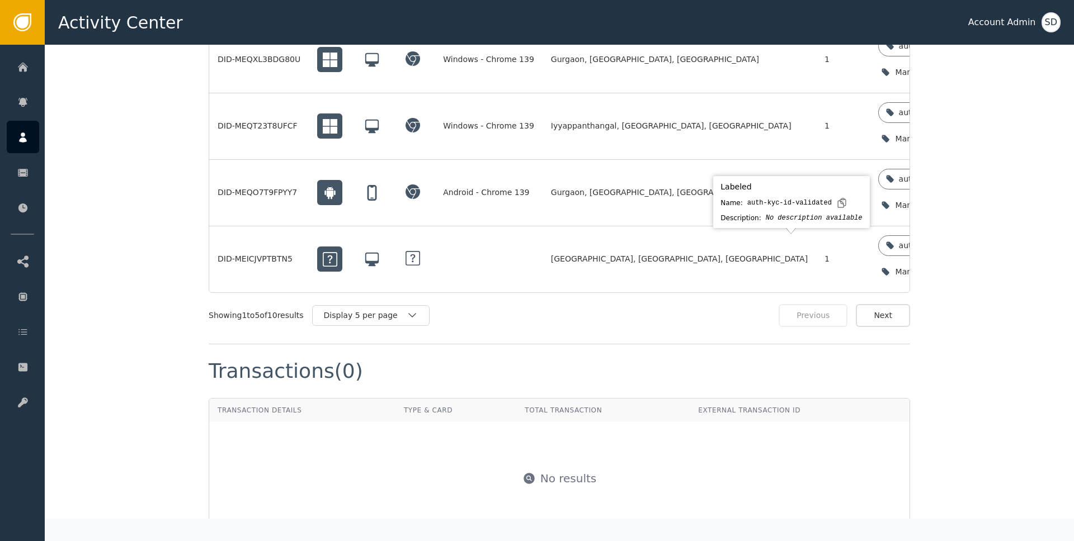
scroll to position [1233, 0]
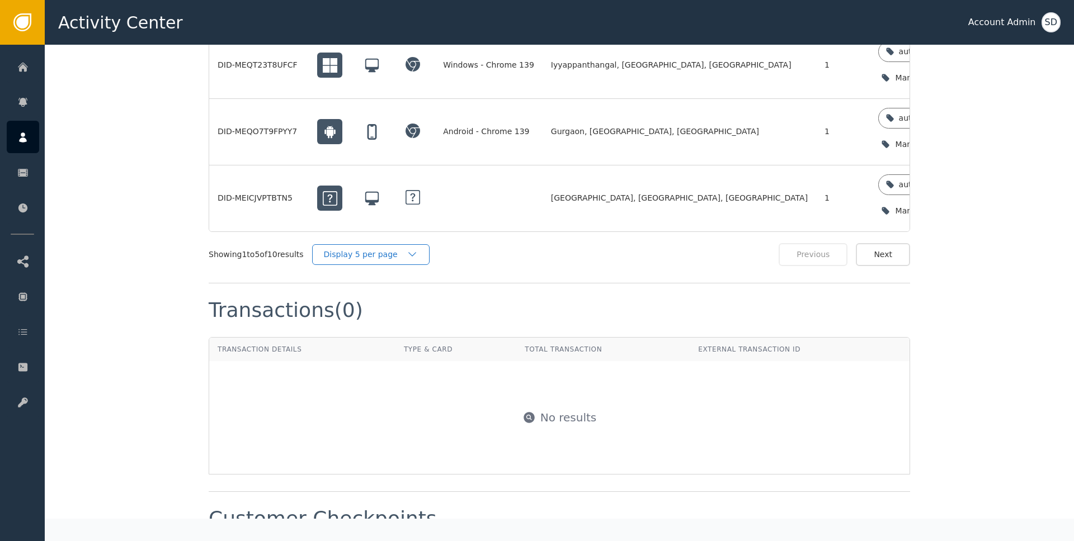
click at [403, 257] on div "Display 5 per page" at bounding box center [365, 255] width 83 height 12
click at [383, 282] on div "Display 10 per page" at bounding box center [373, 280] width 89 height 12
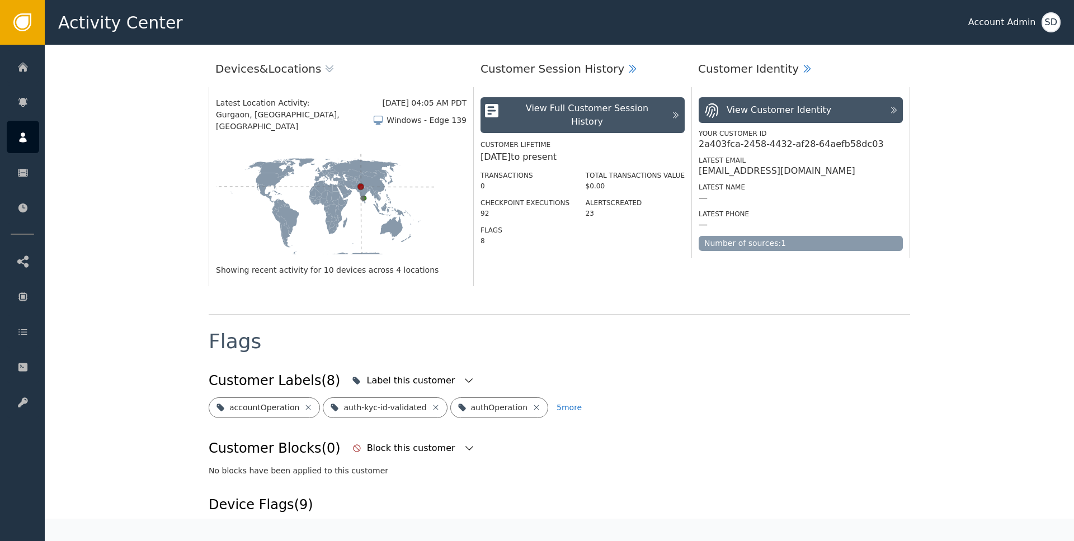
scroll to position [149, 0]
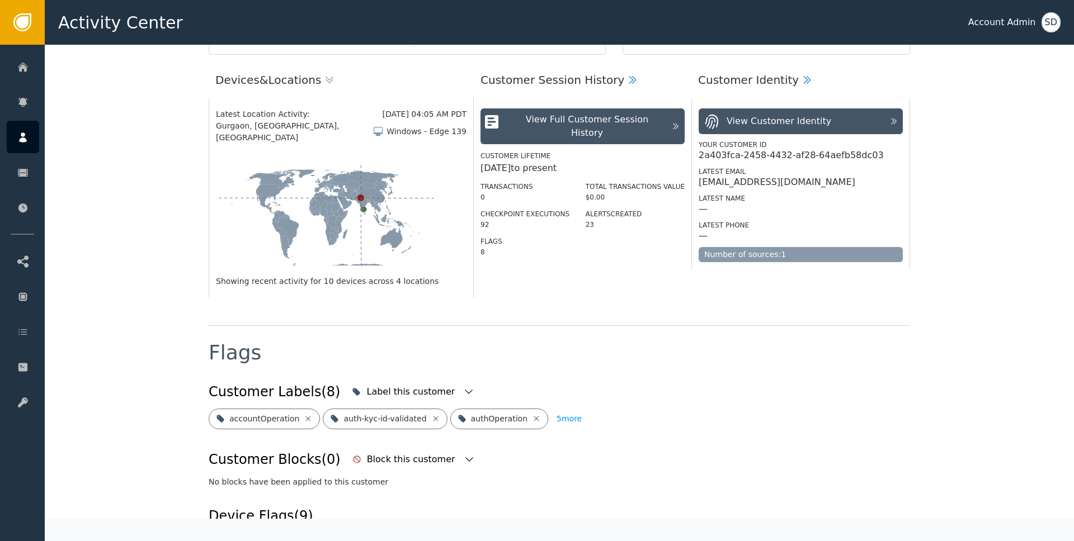
click at [559, 409] on button "5 more" at bounding box center [568, 419] width 25 height 21
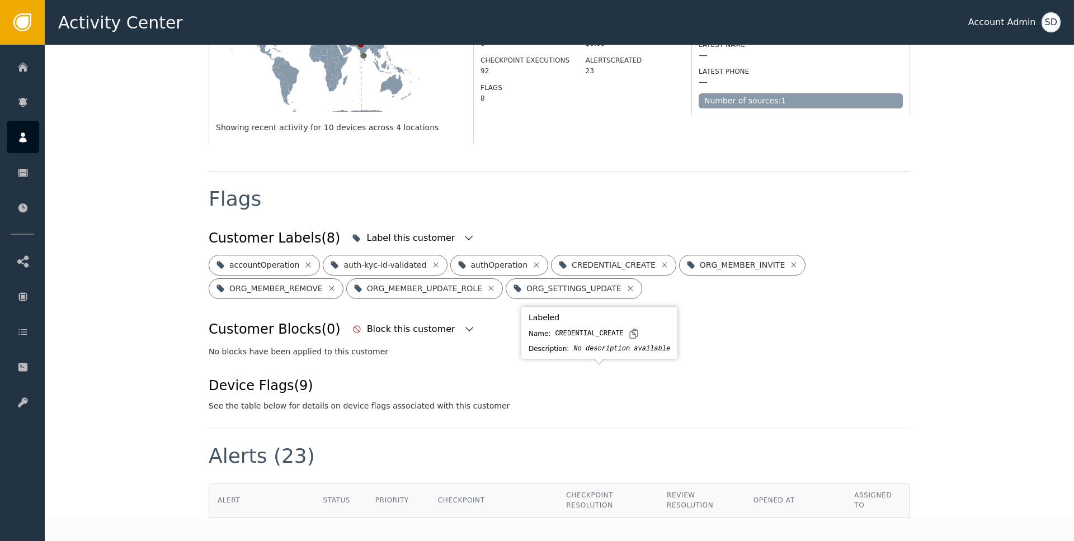
scroll to position [0, 0]
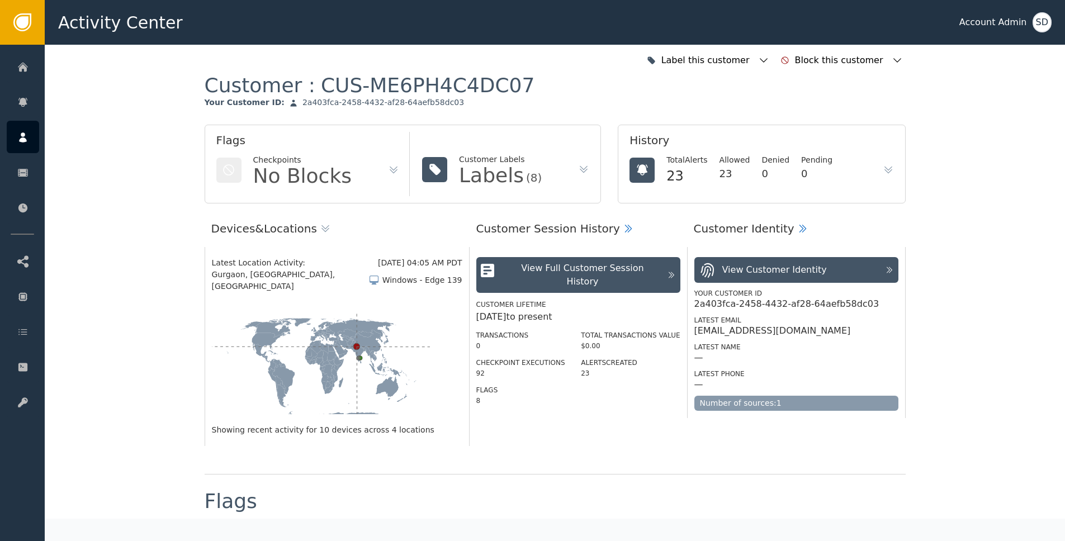
click at [608, 272] on div "View Full Customer Session History" at bounding box center [582, 275] width 157 height 27
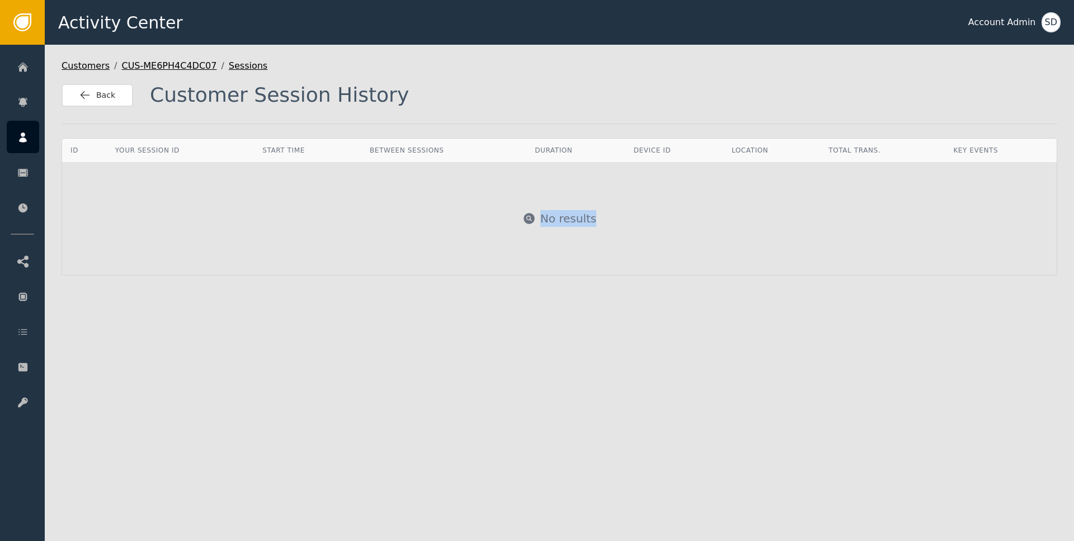
click at [528, 261] on div "No results" at bounding box center [559, 219] width 993 height 112
click at [564, 227] on div "No results" at bounding box center [559, 219] width 993 height 112
click at [102, 90] on span "Back" at bounding box center [105, 95] width 19 height 12
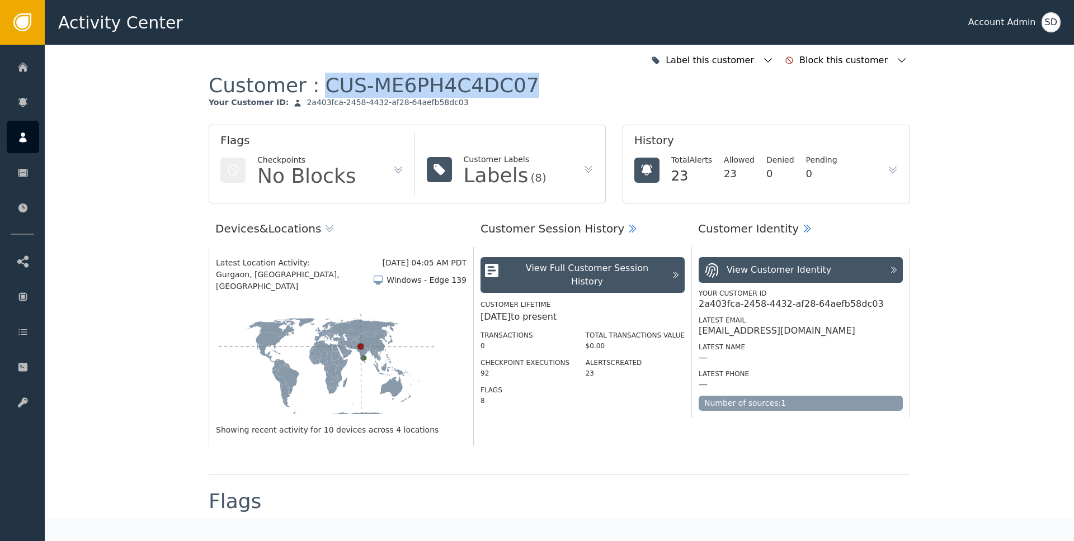
copy div "CUS-ME6PH4C4DC07"
drag, startPoint x: 305, startPoint y: 83, endPoint x: 501, endPoint y: 81, distance: 195.7
click at [501, 81] on div "CUS-ME6PH4C4DC07" at bounding box center [432, 85] width 214 height 25
click at [892, 172] on icon at bounding box center [892, 169] width 11 height 11
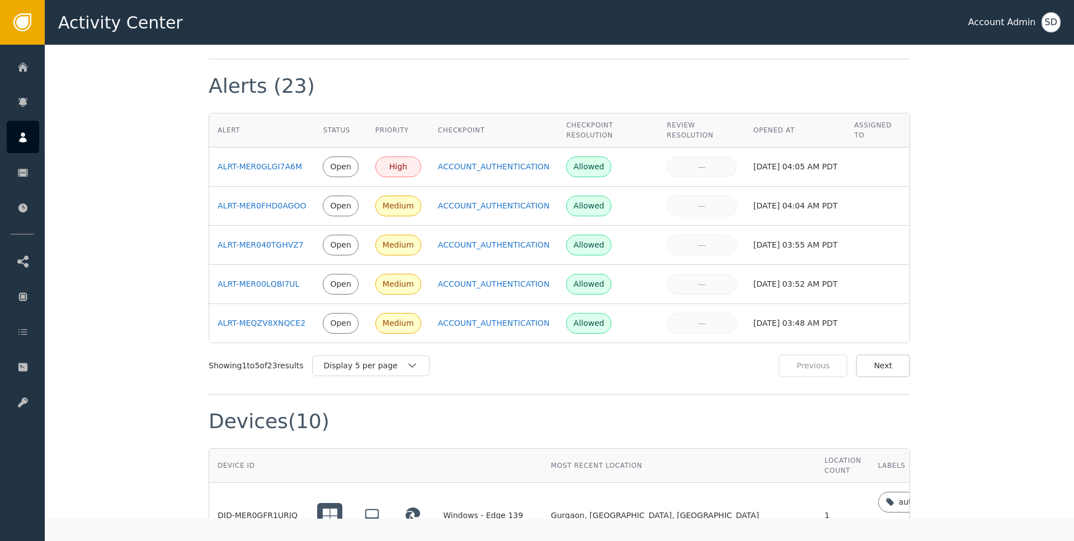
scroll to position [653, 0]
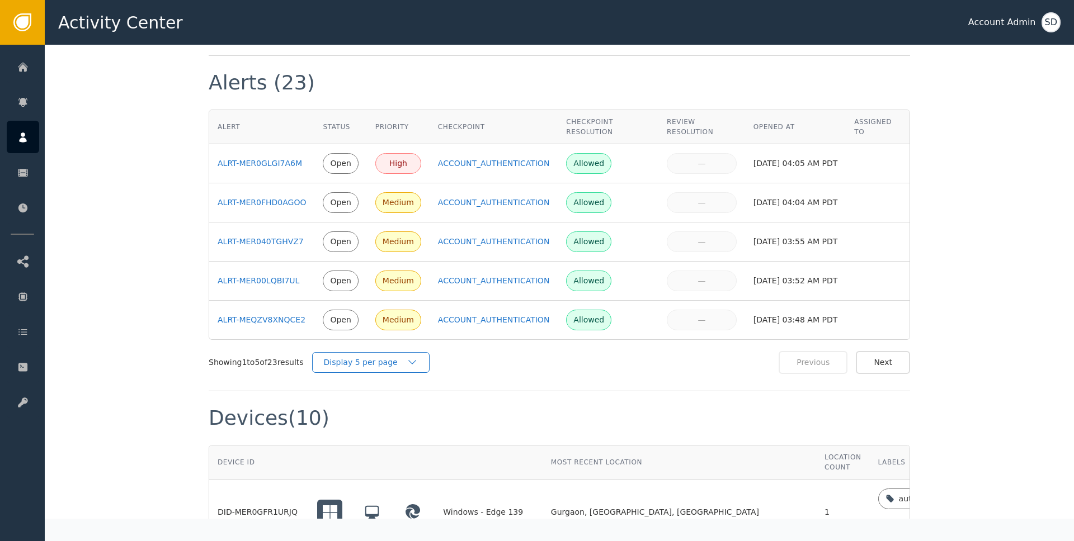
click at [405, 357] on div "Display 5 per page" at bounding box center [365, 363] width 83 height 12
click at [378, 382] on div "Display 10 per page" at bounding box center [373, 388] width 89 height 12
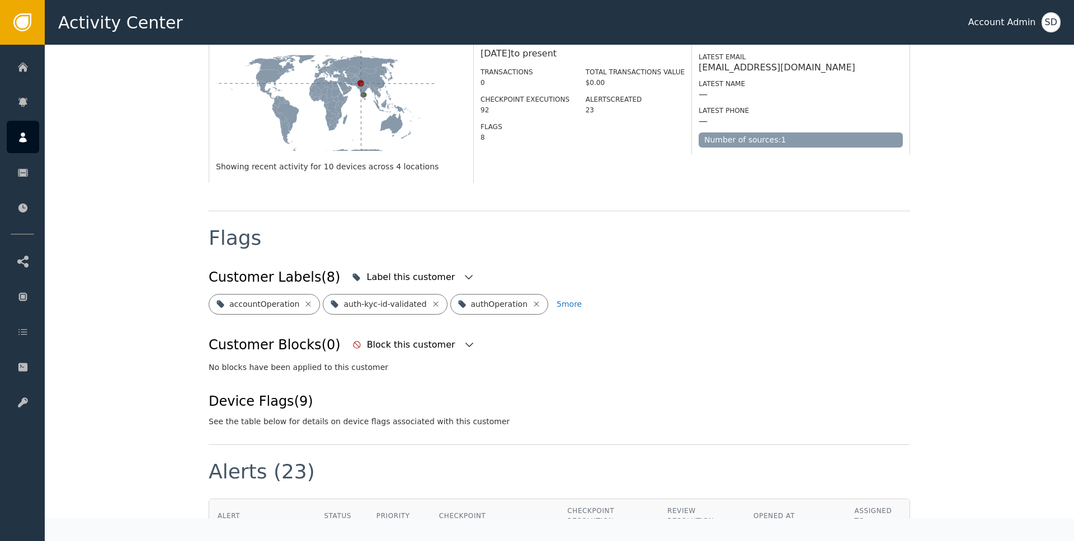
scroll to position [254, 0]
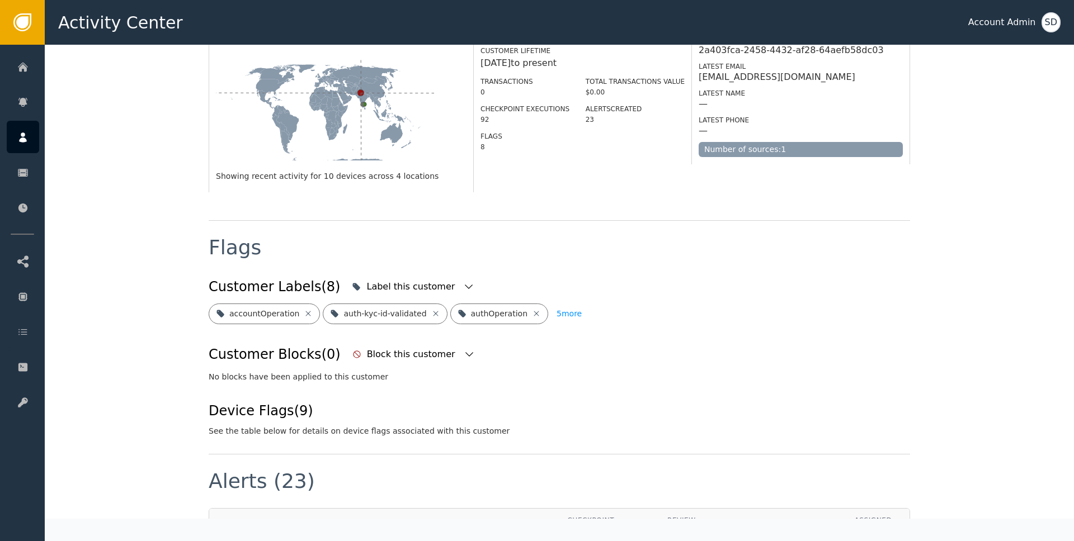
click at [560, 307] on button "5 more" at bounding box center [568, 314] width 25 height 21
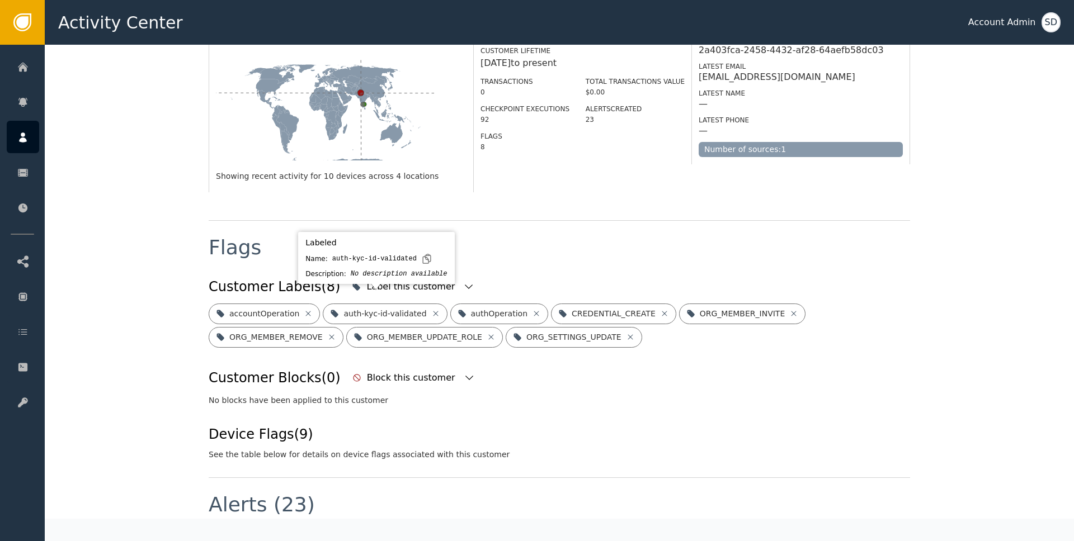
click at [411, 279] on div "Labeled Name: auth-kyc-id-validated Description: No description available" at bounding box center [376, 258] width 150 height 46
click at [407, 280] on div "Label this customer" at bounding box center [411, 286] width 91 height 13
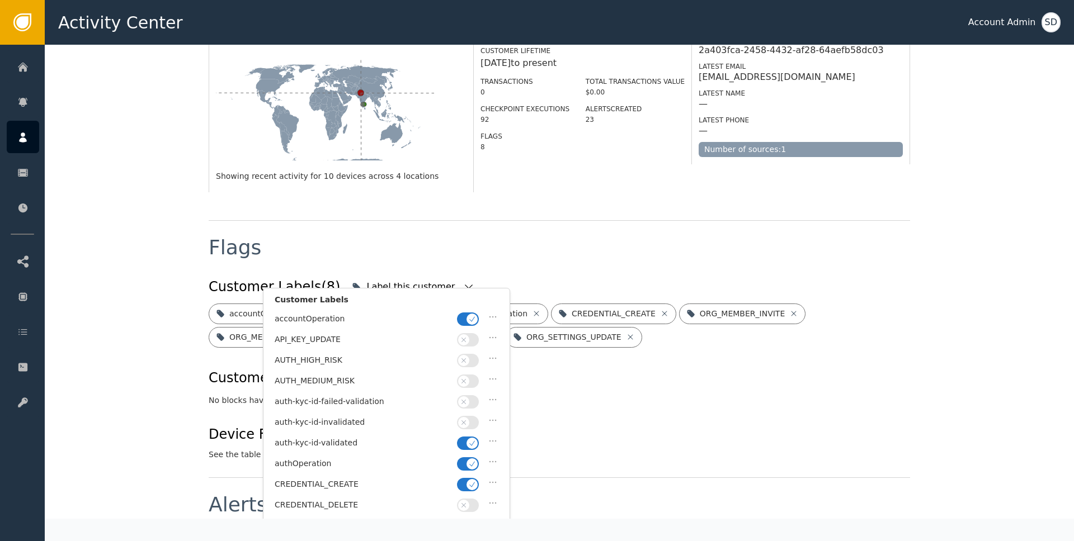
click at [324, 358] on div "AUTH_HIGH_RISK" at bounding box center [363, 361] width 177 height 12
copy div "AUTH_HIGH_RISK"
click at [338, 422] on div "auth-kyc-id-invalidated" at bounding box center [363, 423] width 177 height 12
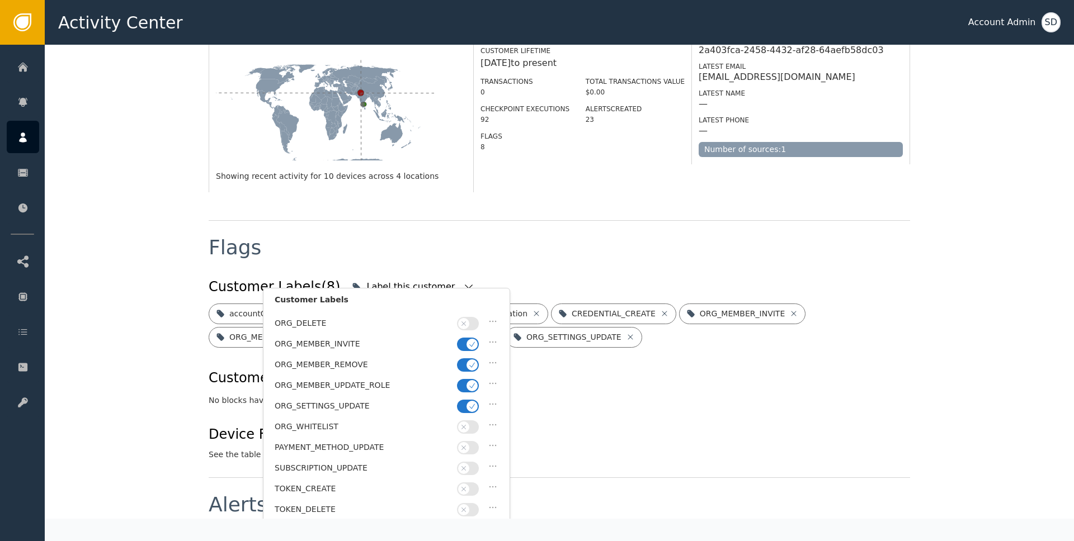
scroll to position [0, 0]
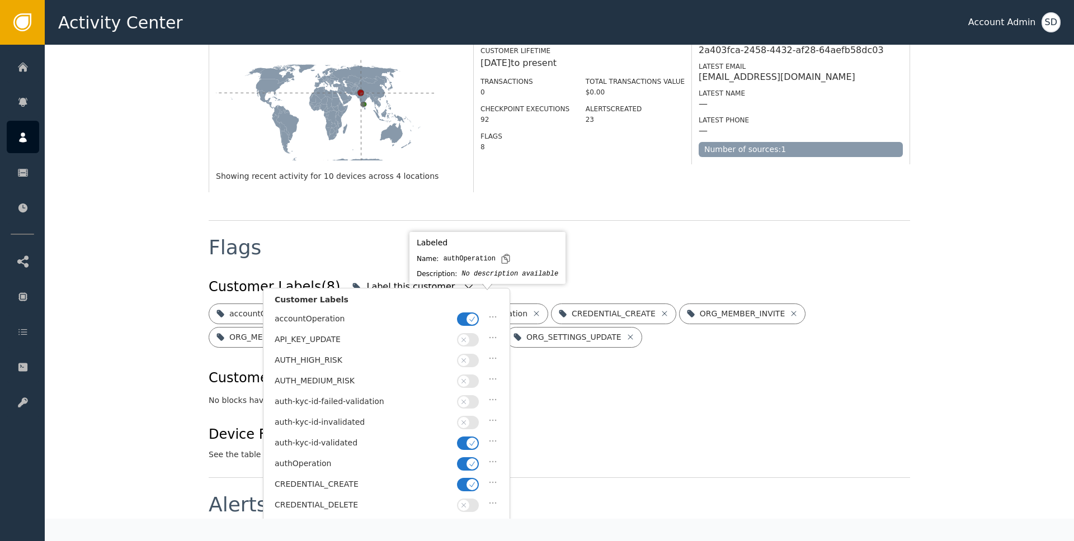
click at [583, 239] on div "Flags" at bounding box center [559, 256] width 701 height 37
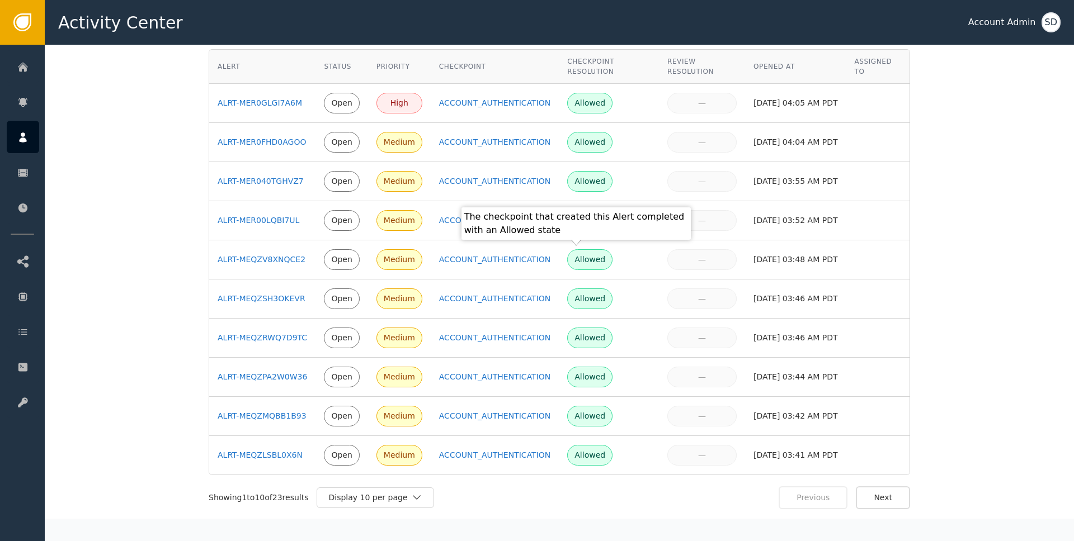
scroll to position [739, 0]
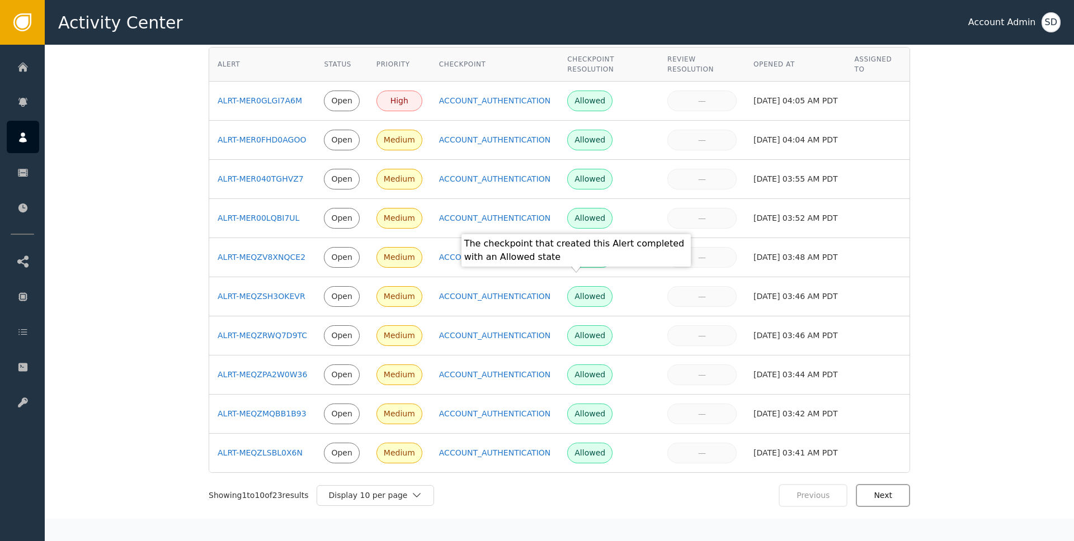
click at [881, 487] on button "Next" at bounding box center [883, 495] width 54 height 23
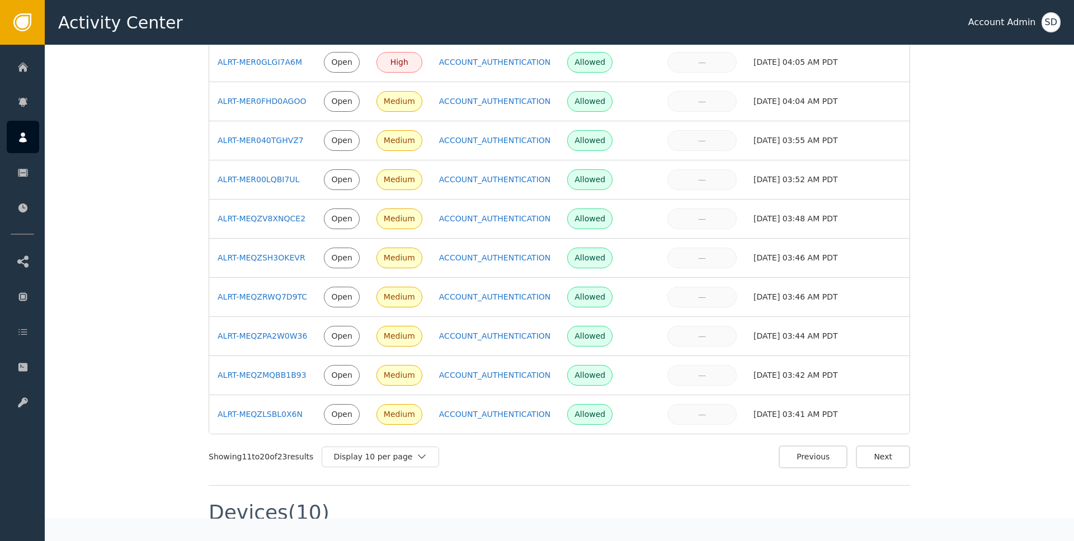
scroll to position [780, 0]
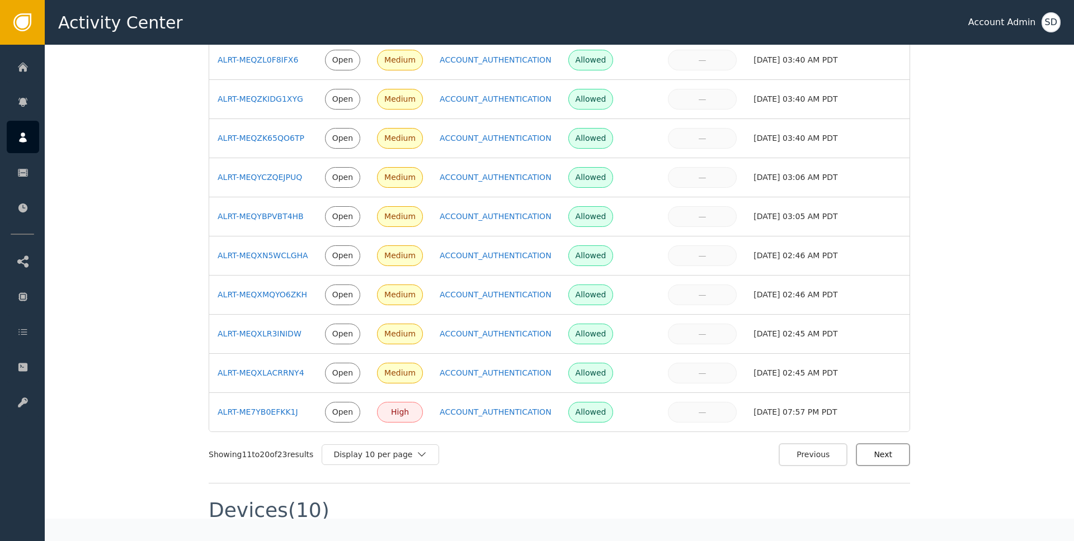
click at [875, 445] on button "Next" at bounding box center [883, 454] width 54 height 23
click at [881, 443] on div "Next" at bounding box center [883, 454] width 54 height 23
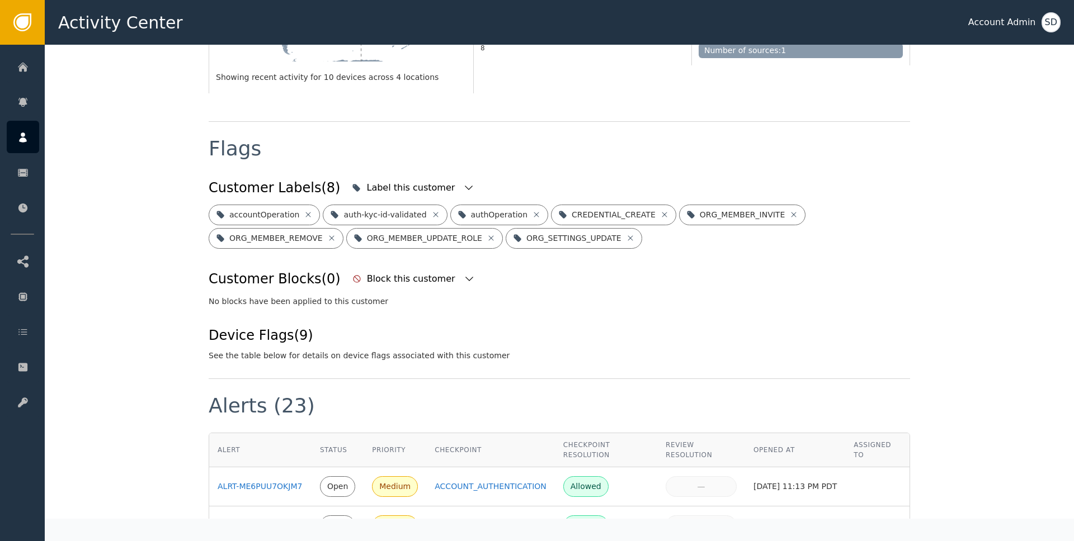
scroll to position [0, 0]
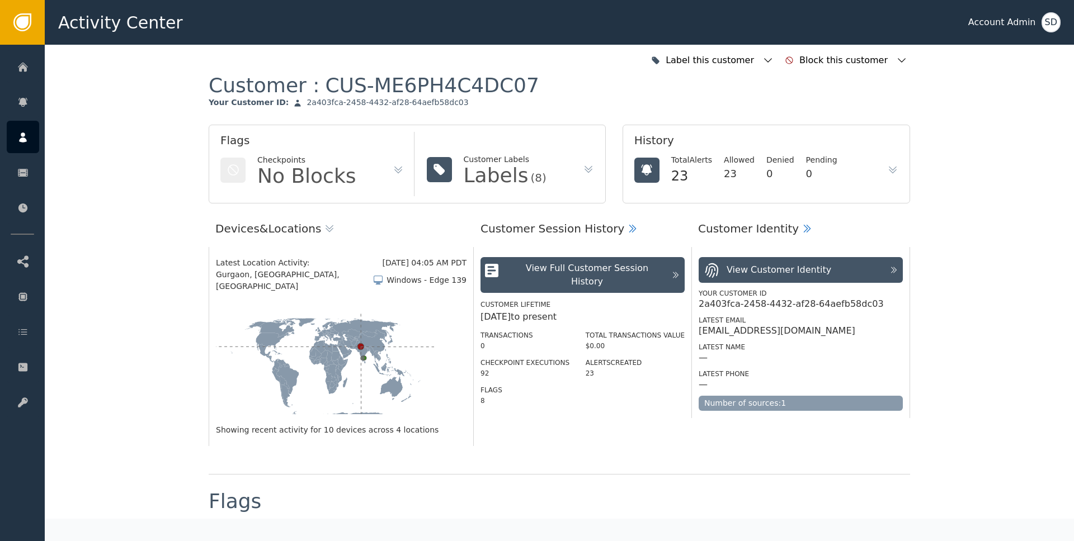
copy div
drag, startPoint x: 304, startPoint y: 84, endPoint x: 530, endPoint y: 84, distance: 225.9
click at [531, 84] on div "Customer : CUS-ME6PH4C4DC07 Your Customer ID : 2a403fca-2458-4432-af28-64aefb58…" at bounding box center [559, 99] width 701 height 52
click at [471, 83] on div "CUS-ME6PH4C4DC07" at bounding box center [432, 85] width 214 height 25
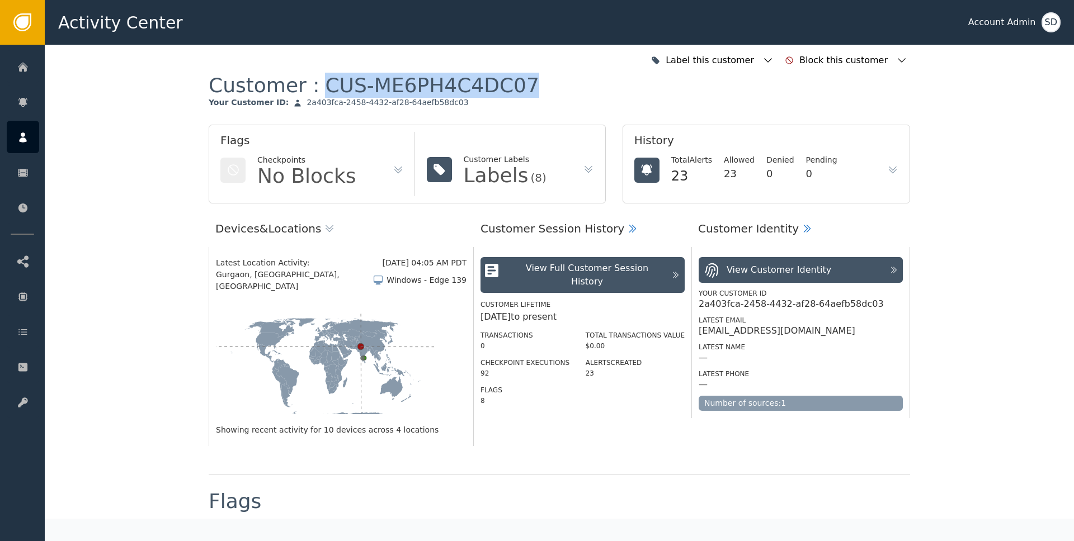
copy div "CUS-ME6PH4C4DC07"
drag, startPoint x: 304, startPoint y: 81, endPoint x: 508, endPoint y: 96, distance: 204.7
click at [508, 96] on div "Customer : CUS-ME6PH4C4DC07 Your Customer ID : 2a403fca-2458-4432-af28-64aefb58…" at bounding box center [559, 99] width 701 height 52
click at [743, 333] on div "[EMAIL_ADDRESS][DOMAIN_NAME]" at bounding box center [776, 330] width 157 height 11
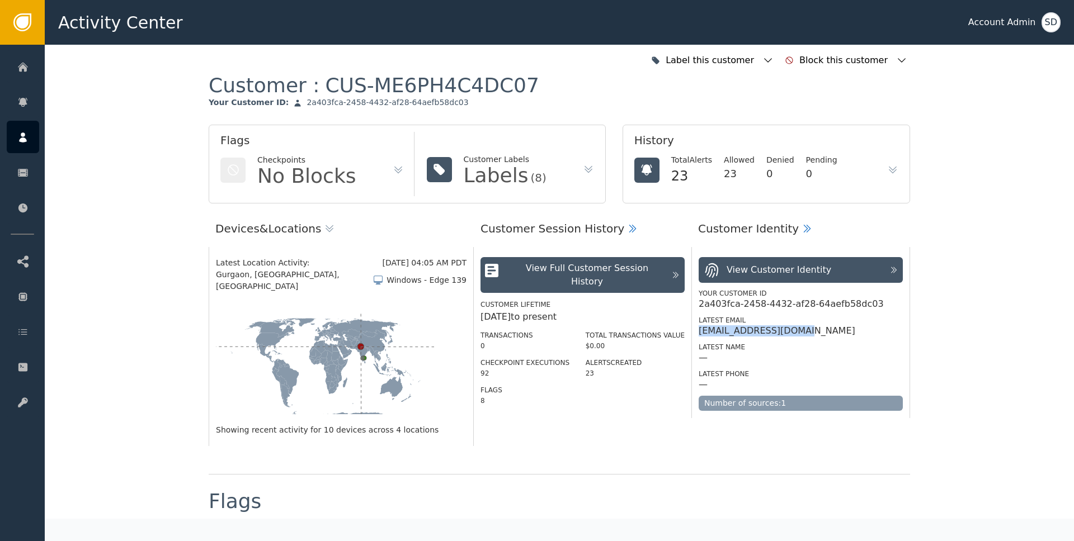
click at [743, 333] on div "[EMAIL_ADDRESS][DOMAIN_NAME]" at bounding box center [776, 330] width 157 height 11
copy div "[EMAIL_ADDRESS][DOMAIN_NAME]"
click at [741, 308] on div "2a403fca-2458-4432-af28-64aefb58dc03" at bounding box center [790, 304] width 185 height 11
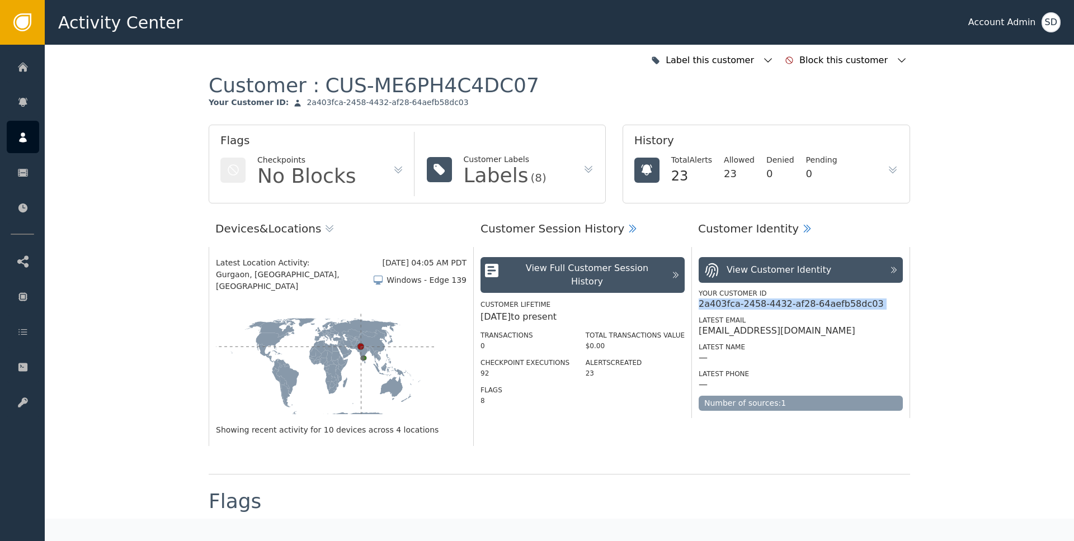
click at [741, 308] on div "2a403fca-2458-4432-af28-64aefb58dc03" at bounding box center [790, 304] width 185 height 11
copy div "2a403fca-2458-4432-af28-64aefb58dc03"
